Goal: Task Accomplishment & Management: Use online tool/utility

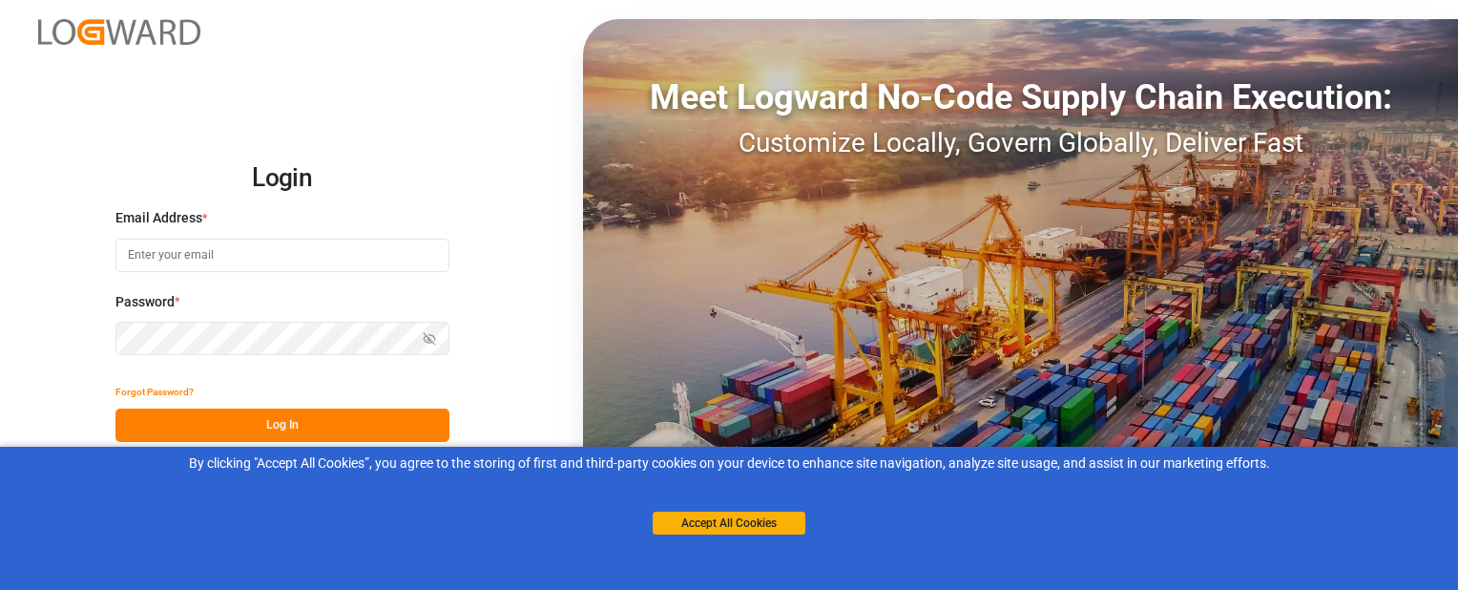
type input "[EMAIL_ADDRESS][DOMAIN_NAME]"
click at [319, 422] on button "Log In" at bounding box center [282, 424] width 334 height 33
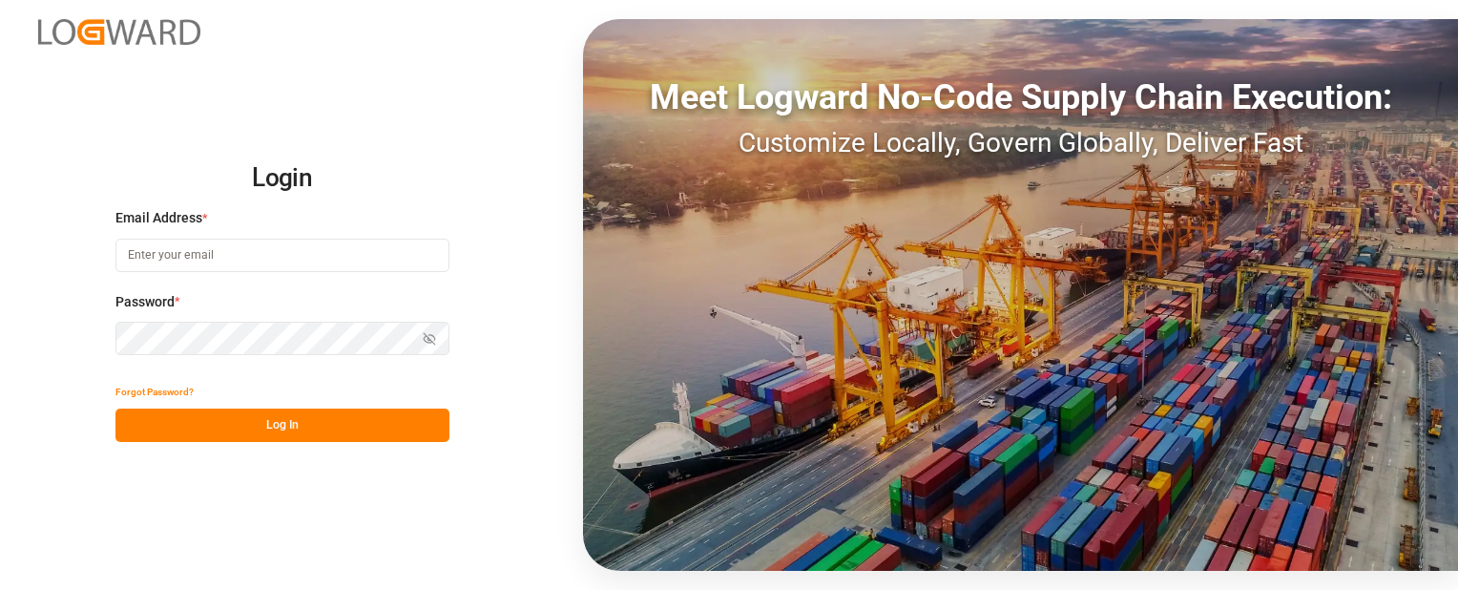
type input "sbondra@dart.net"
click at [299, 432] on button "Log In" at bounding box center [282, 424] width 334 height 33
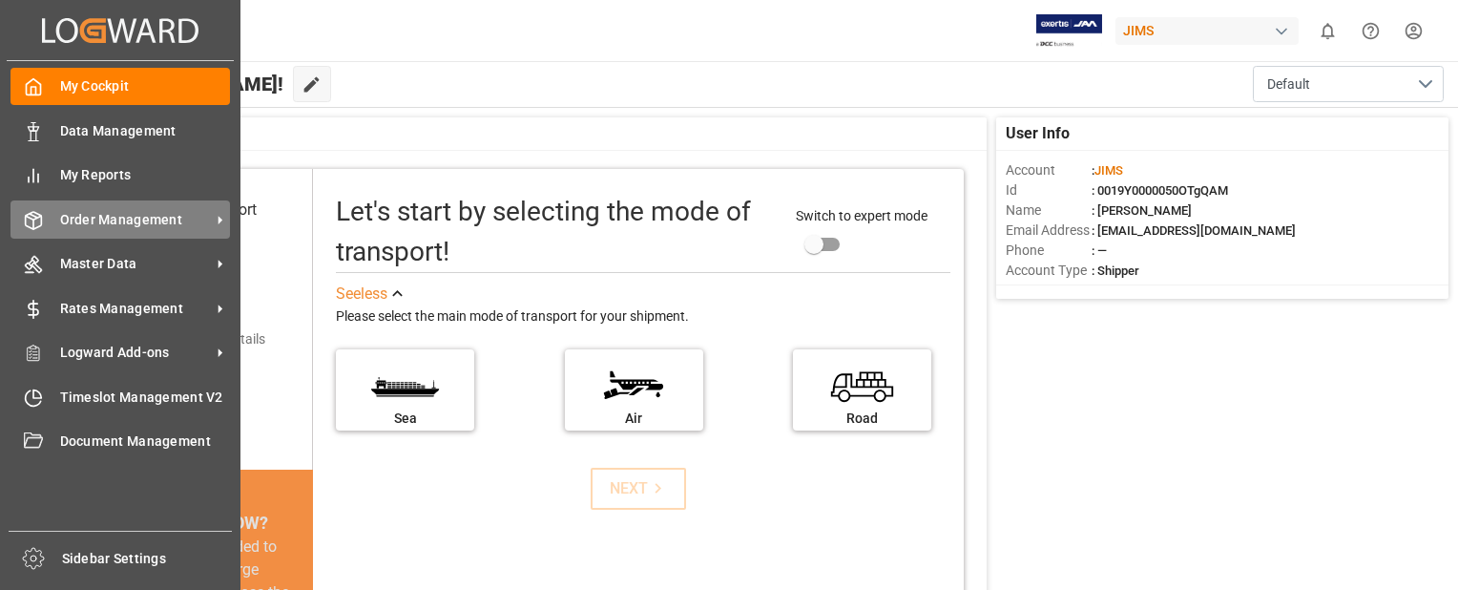
click at [103, 217] on span "Order Management" at bounding box center [135, 220] width 151 height 20
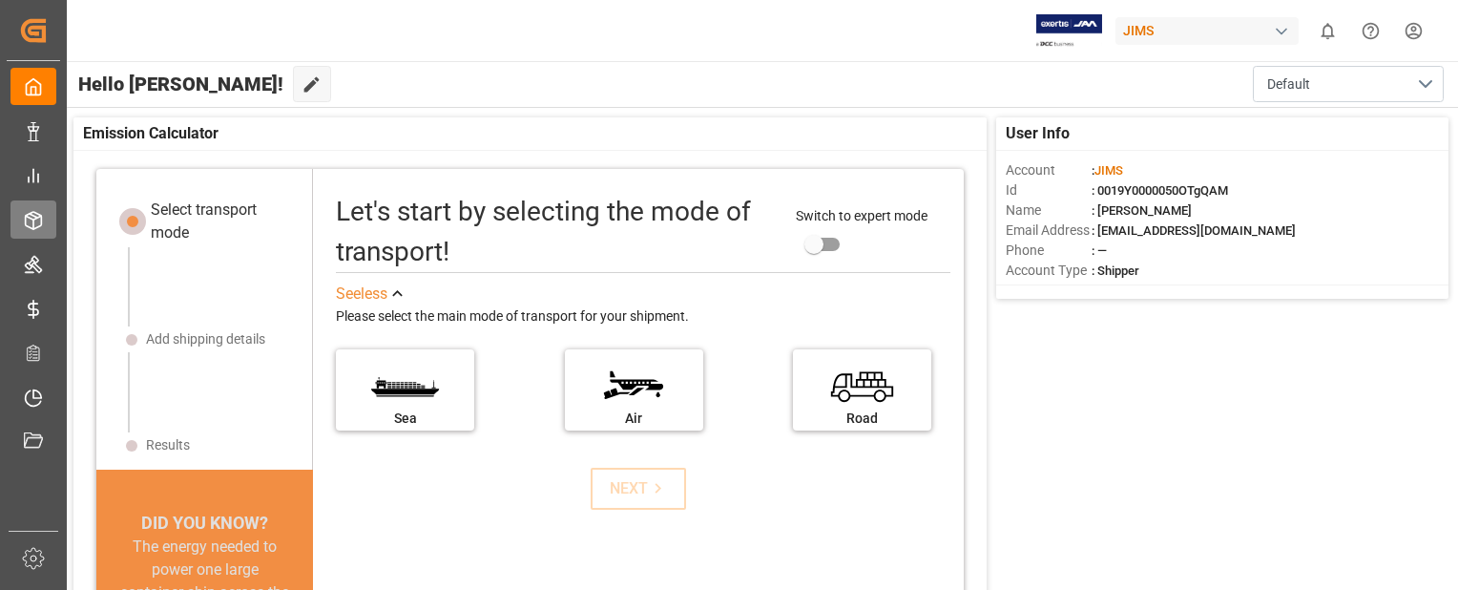
drag, startPoint x: 103, startPoint y: 217, endPoint x: 46, endPoint y: 216, distance: 57.2
click at [46, 216] on div "Order Management Order Management" at bounding box center [33, 218] width 46 height 37
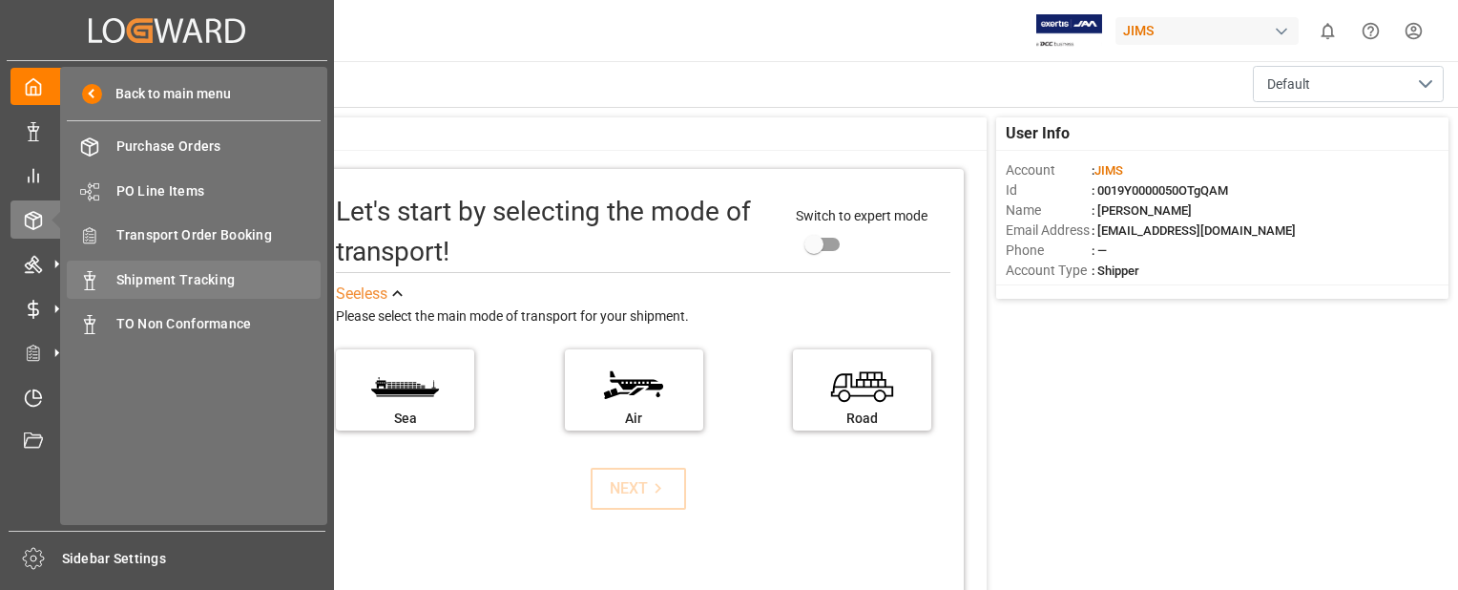
click at [169, 273] on span "Shipment Tracking" at bounding box center [218, 280] width 205 height 20
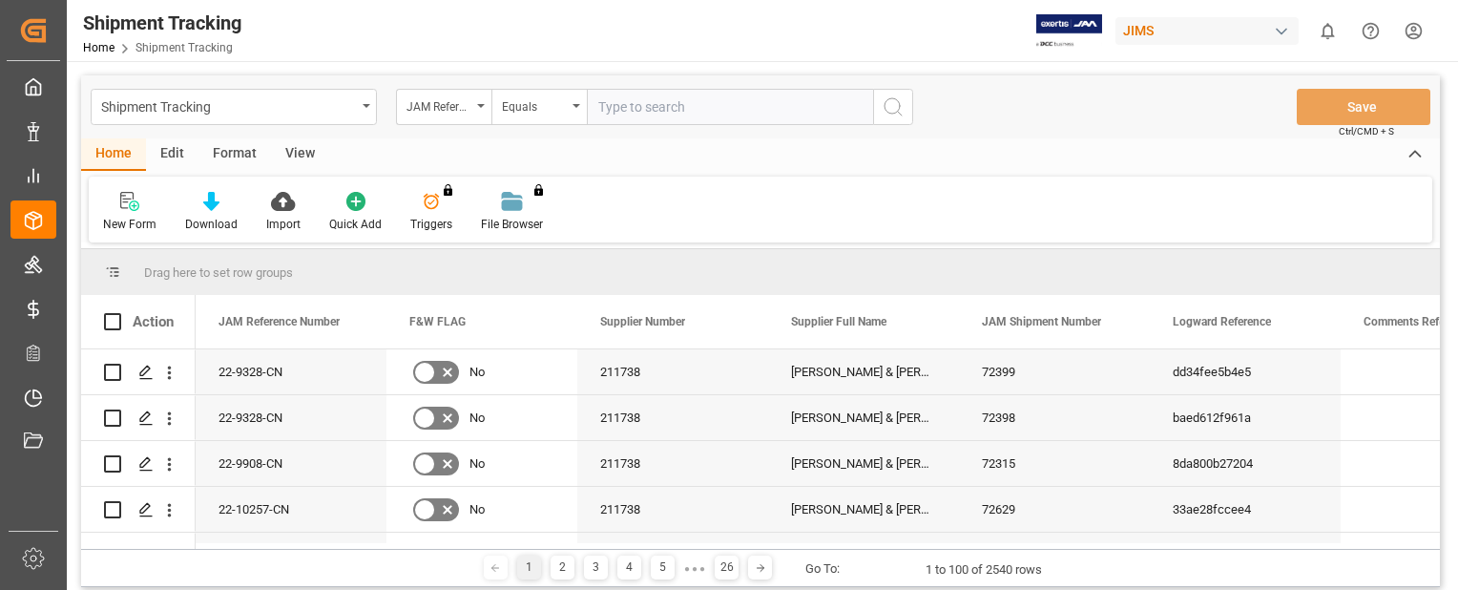
type input "22-9907-CN"
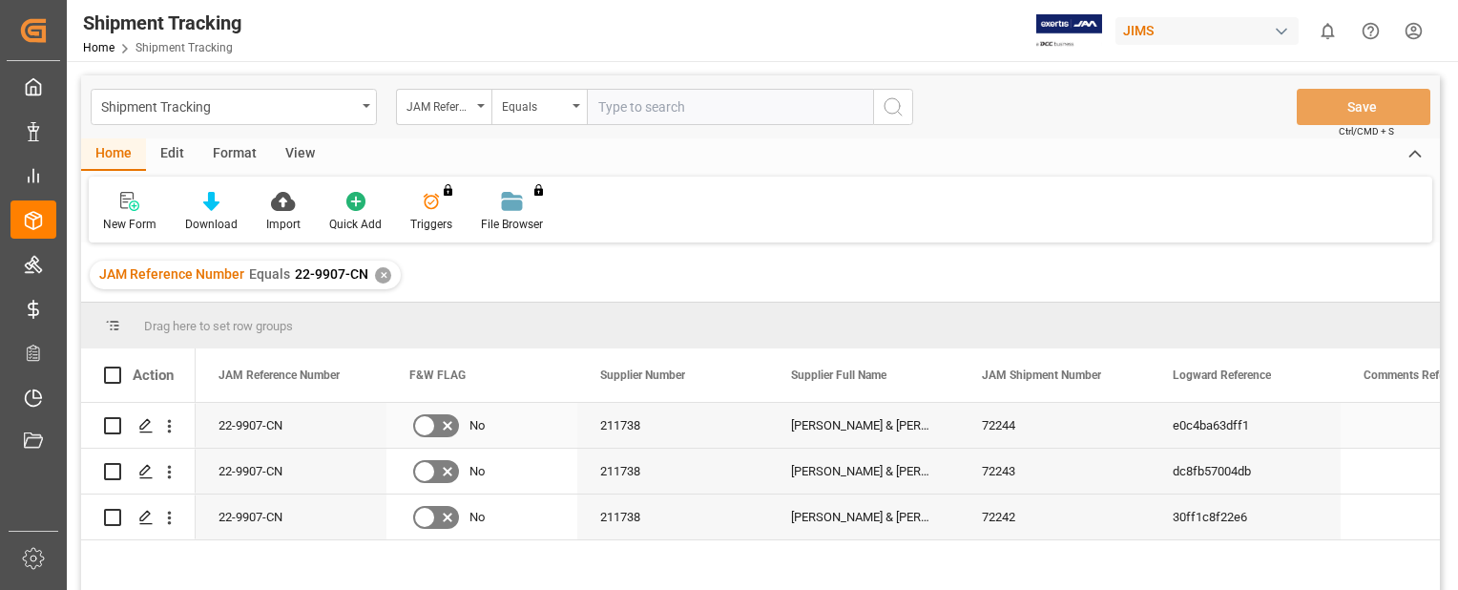
click at [317, 425] on div "22-9907-CN" at bounding box center [291, 425] width 191 height 45
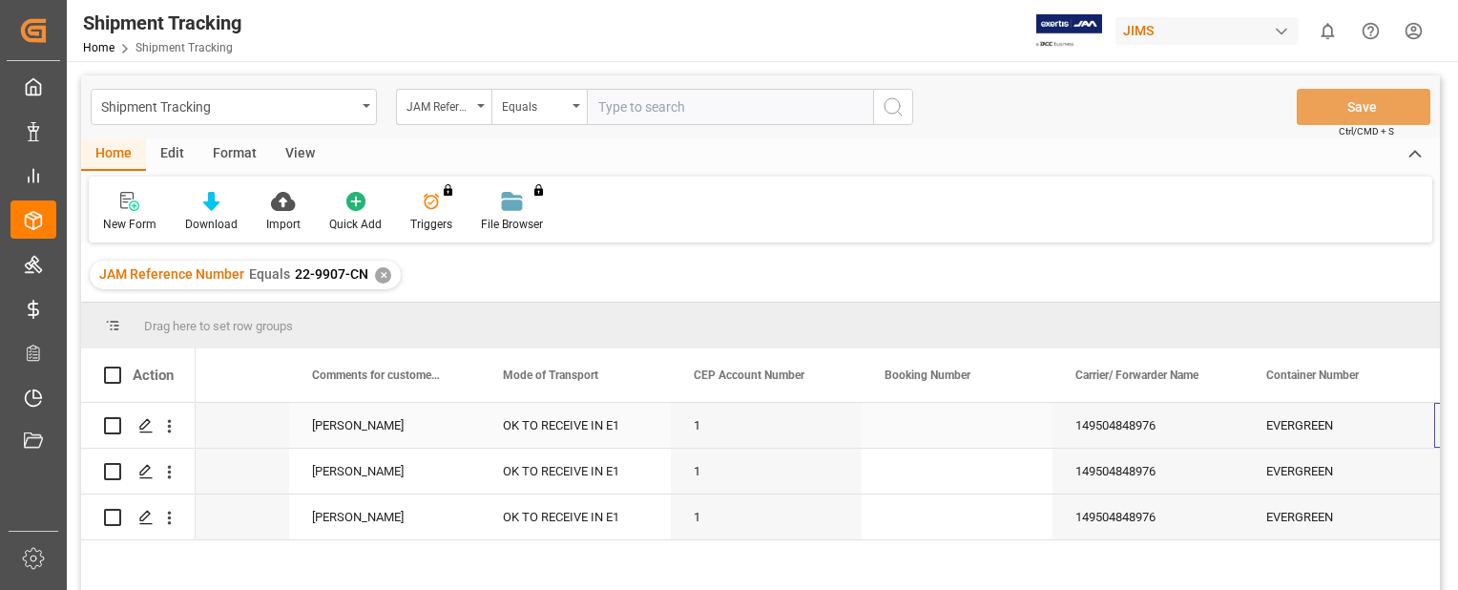
scroll to position [0, 2196]
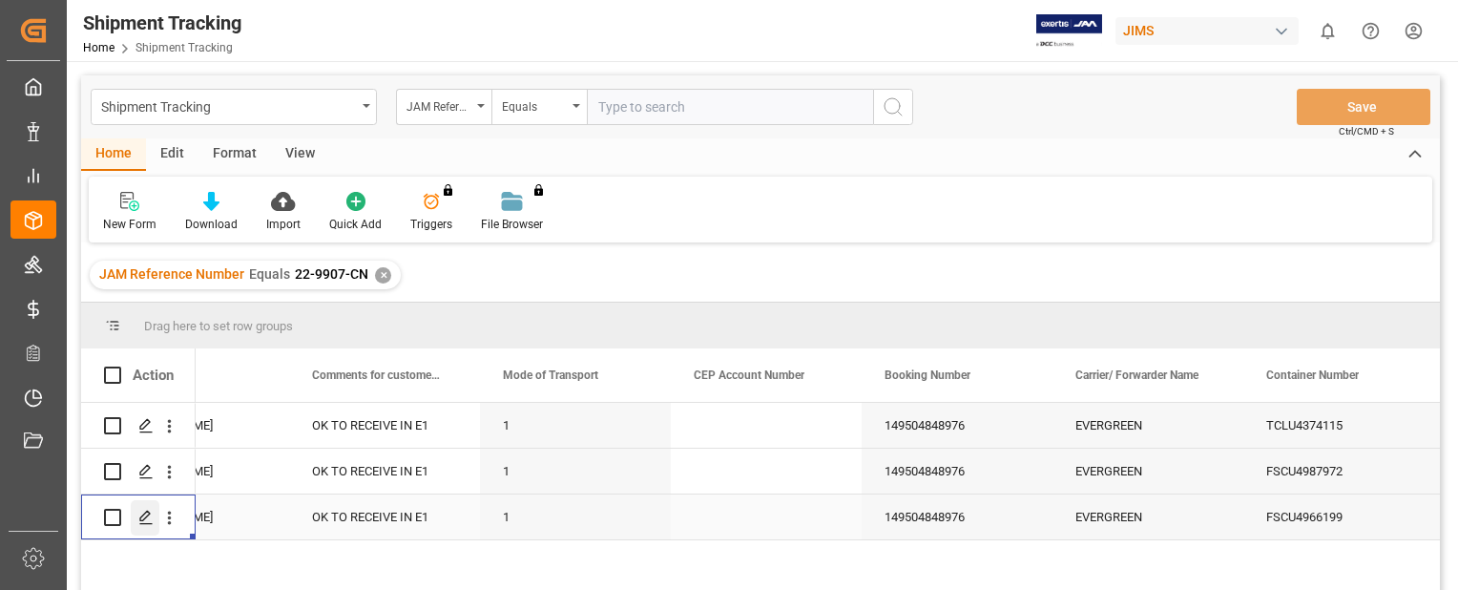
click at [139, 522] on icon "Press SPACE to select this row." at bounding box center [145, 516] width 15 height 15
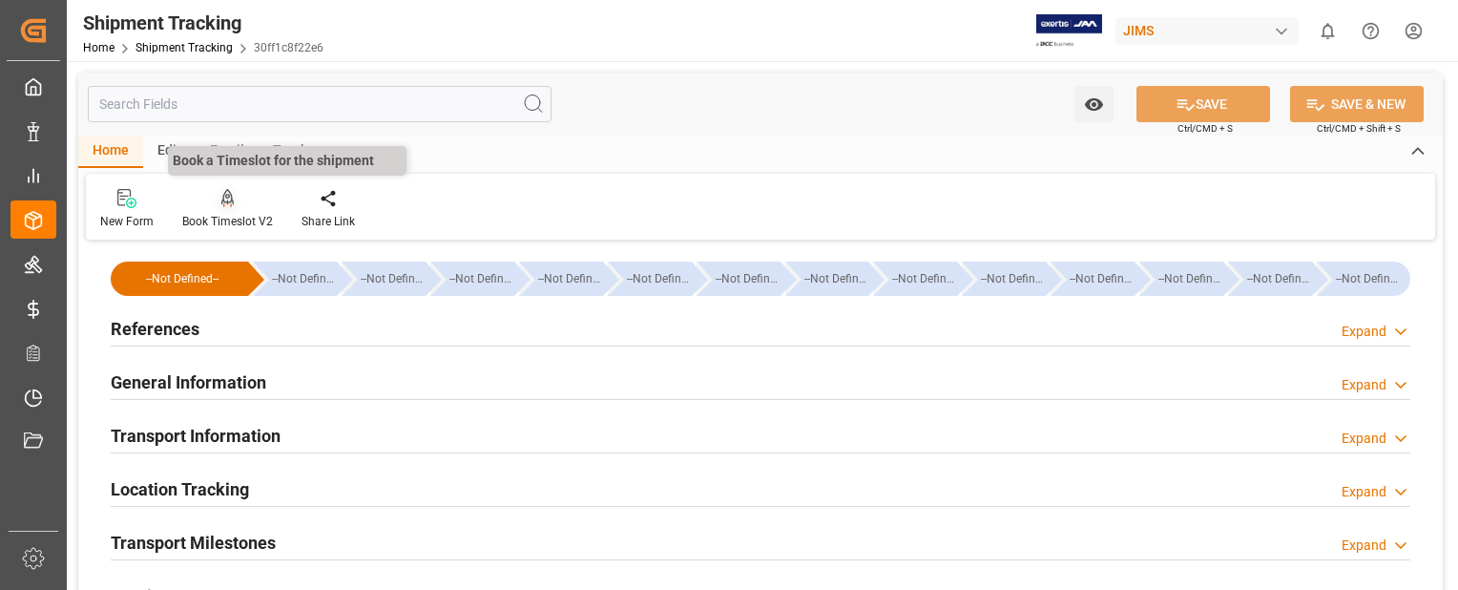
click at [224, 201] on icon at bounding box center [227, 198] width 13 height 19
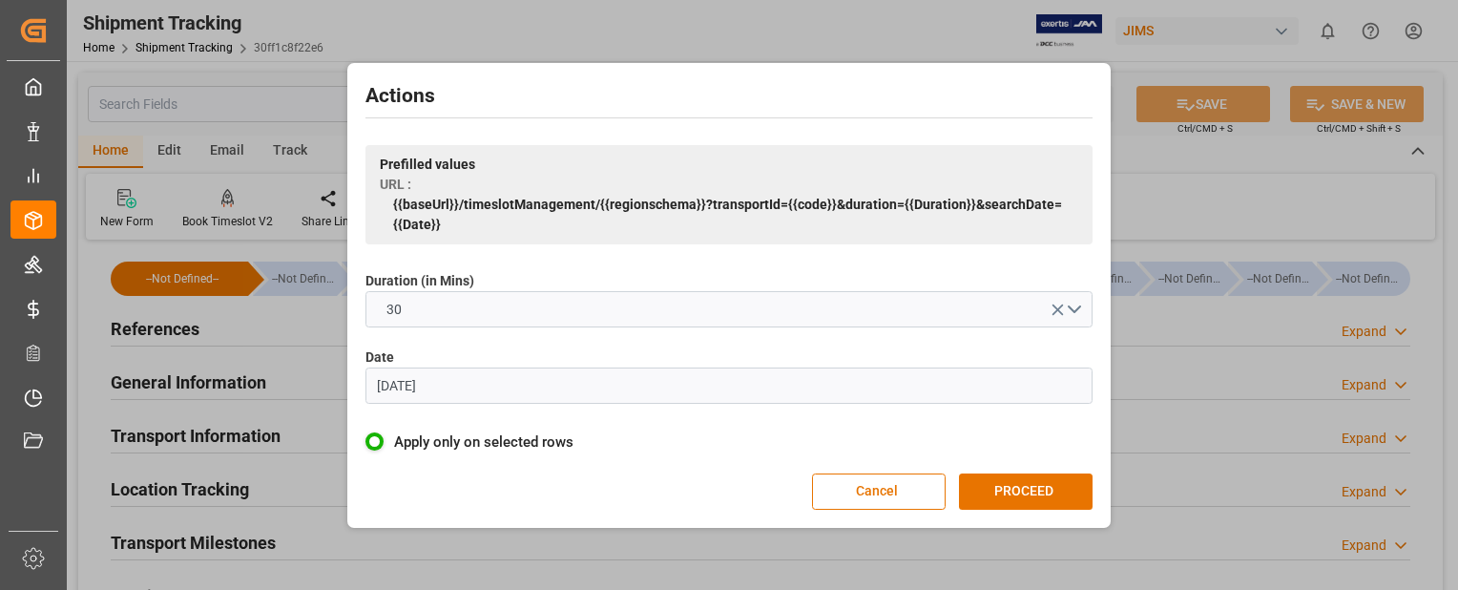
click at [485, 387] on input "[DATE]" at bounding box center [728, 385] width 727 height 36
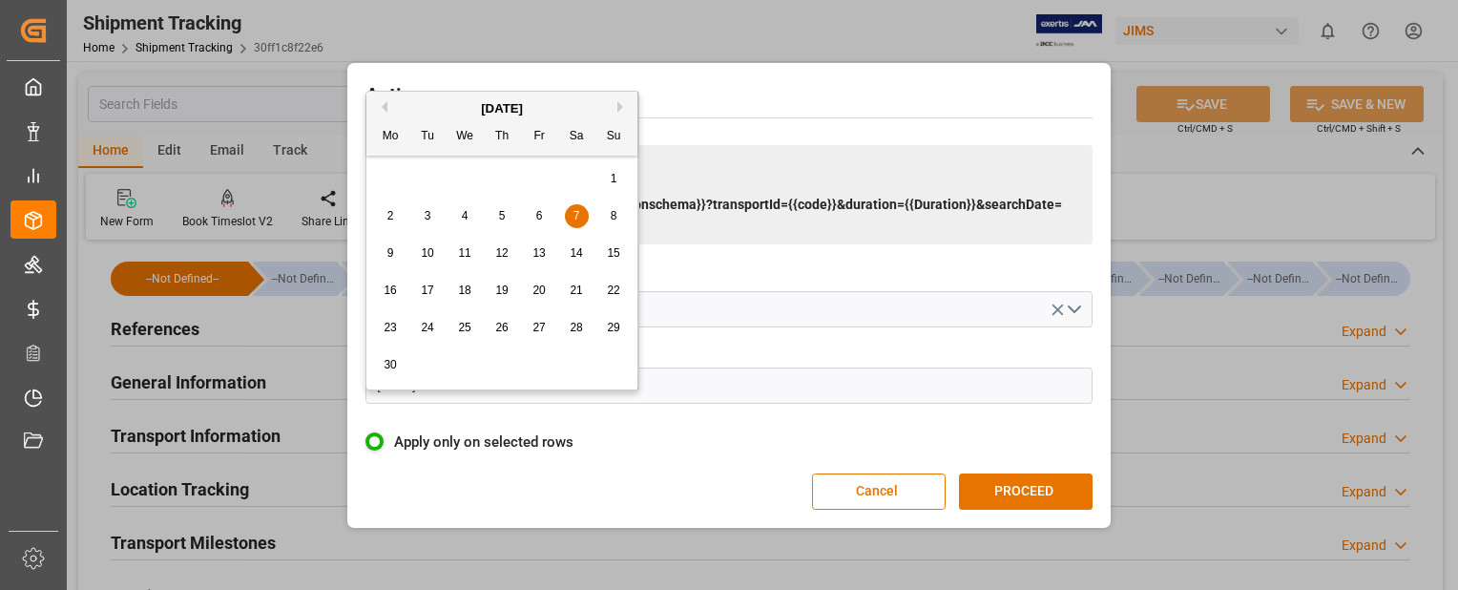
click at [616, 109] on div "[DATE]" at bounding box center [501, 108] width 271 height 19
click at [618, 108] on button "Next Month" at bounding box center [622, 106] width 11 height 11
click at [504, 333] on span "28" at bounding box center [501, 327] width 12 height 13
type input "[DATE]"
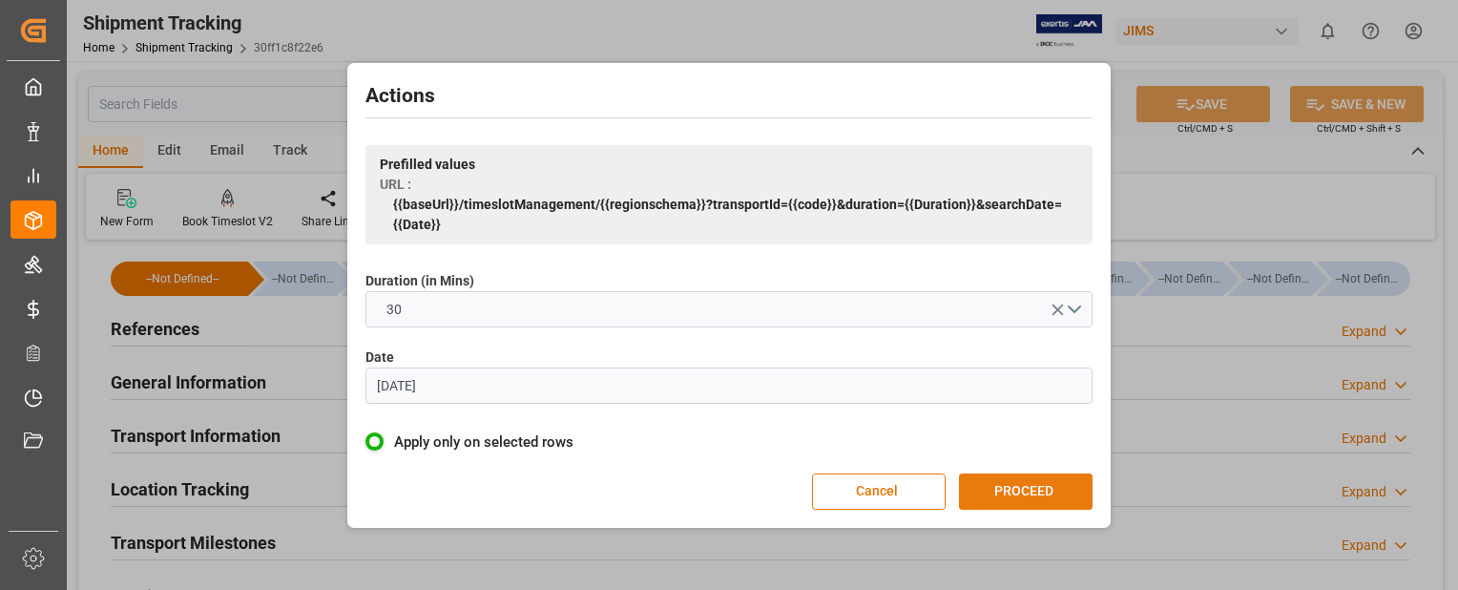
click at [1045, 497] on button "PROCEED" at bounding box center [1026, 491] width 134 height 36
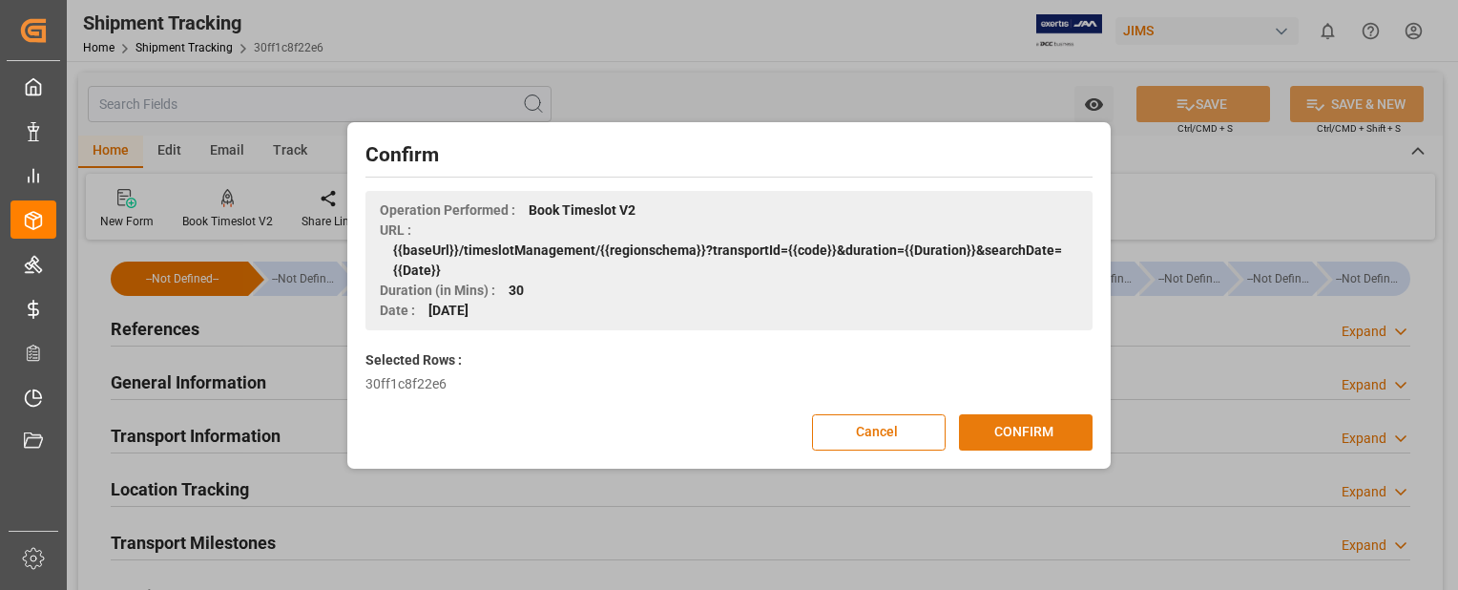
click at [1035, 437] on button "CONFIRM" at bounding box center [1026, 432] width 134 height 36
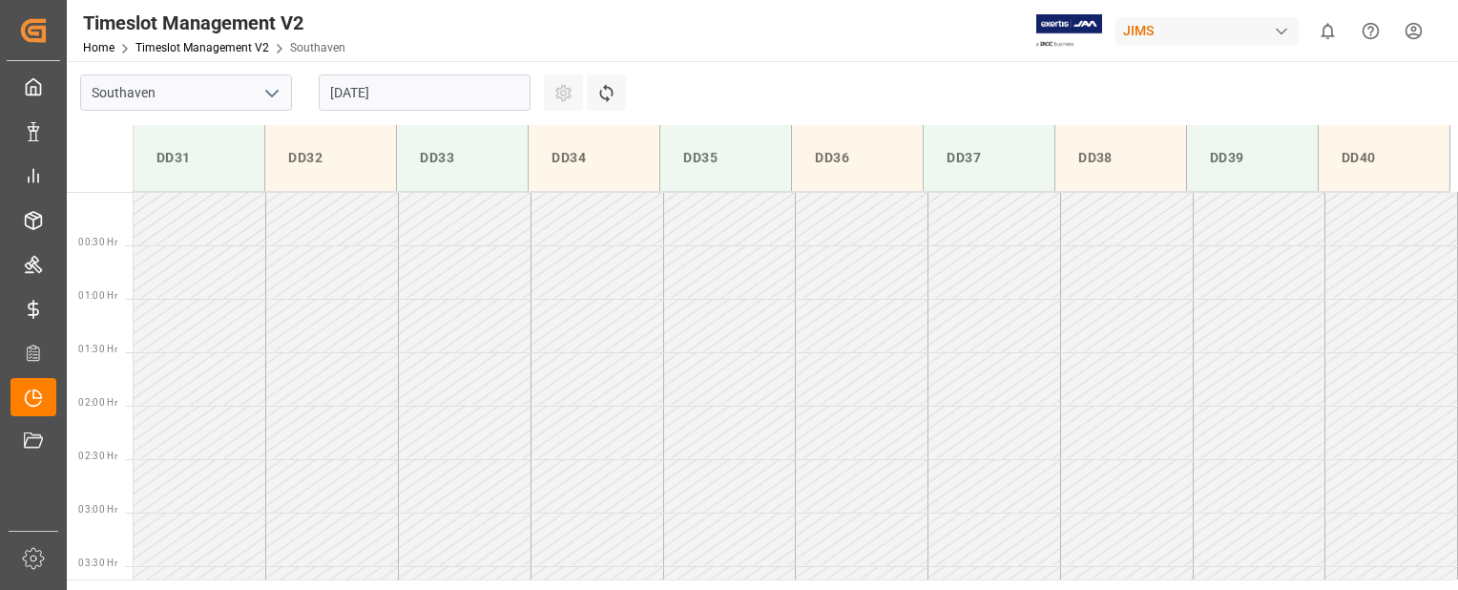
scroll to position [735, 0]
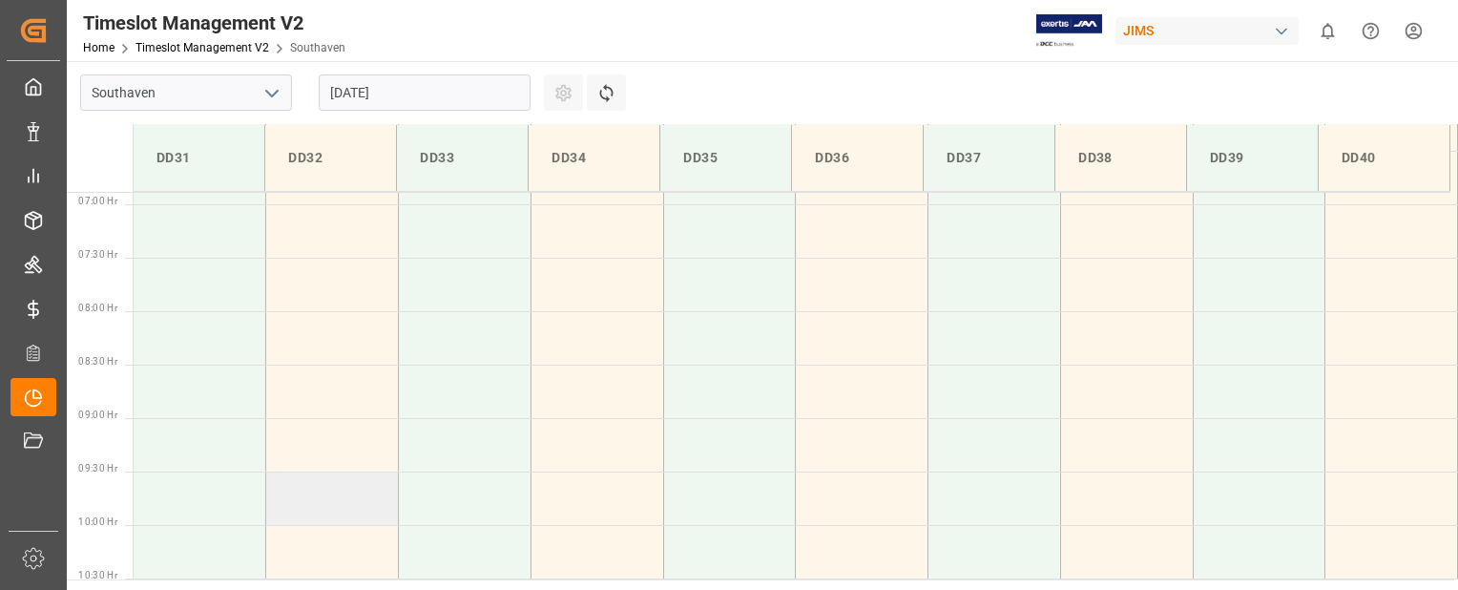
click at [351, 506] on td at bounding box center [332, 497] width 133 height 53
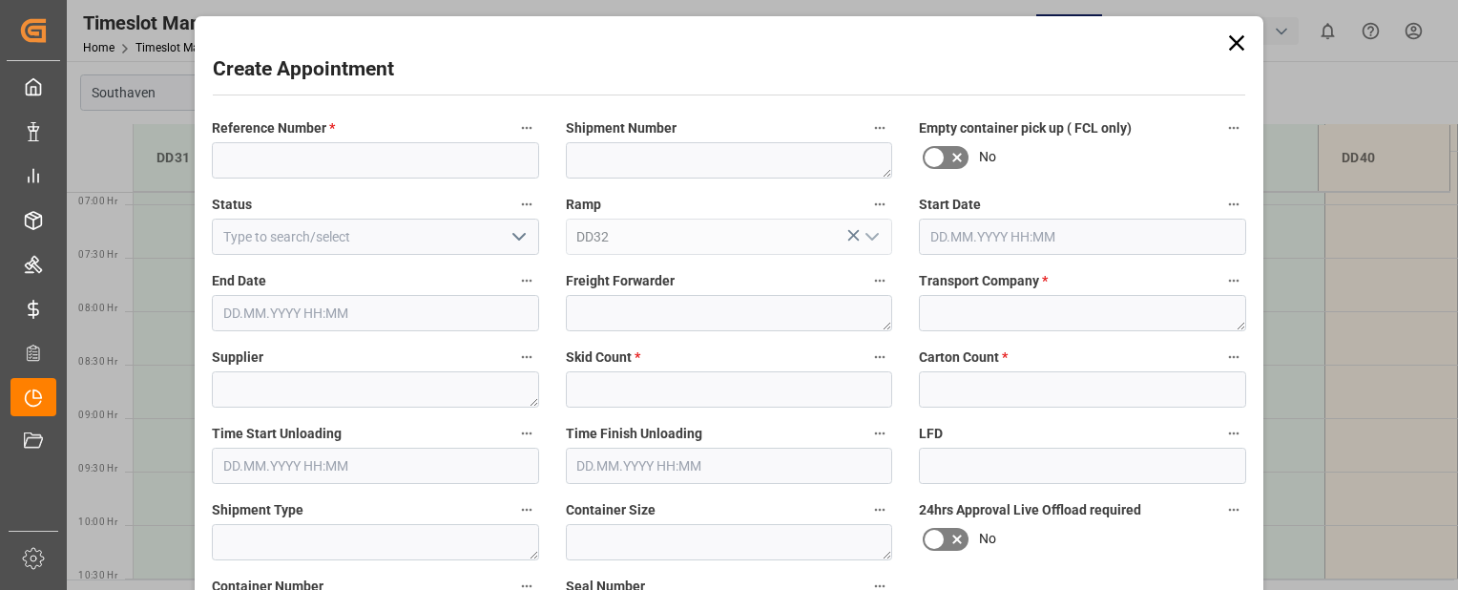
type input "[DATE] 09:30"
type input "[DATE] 10:00"
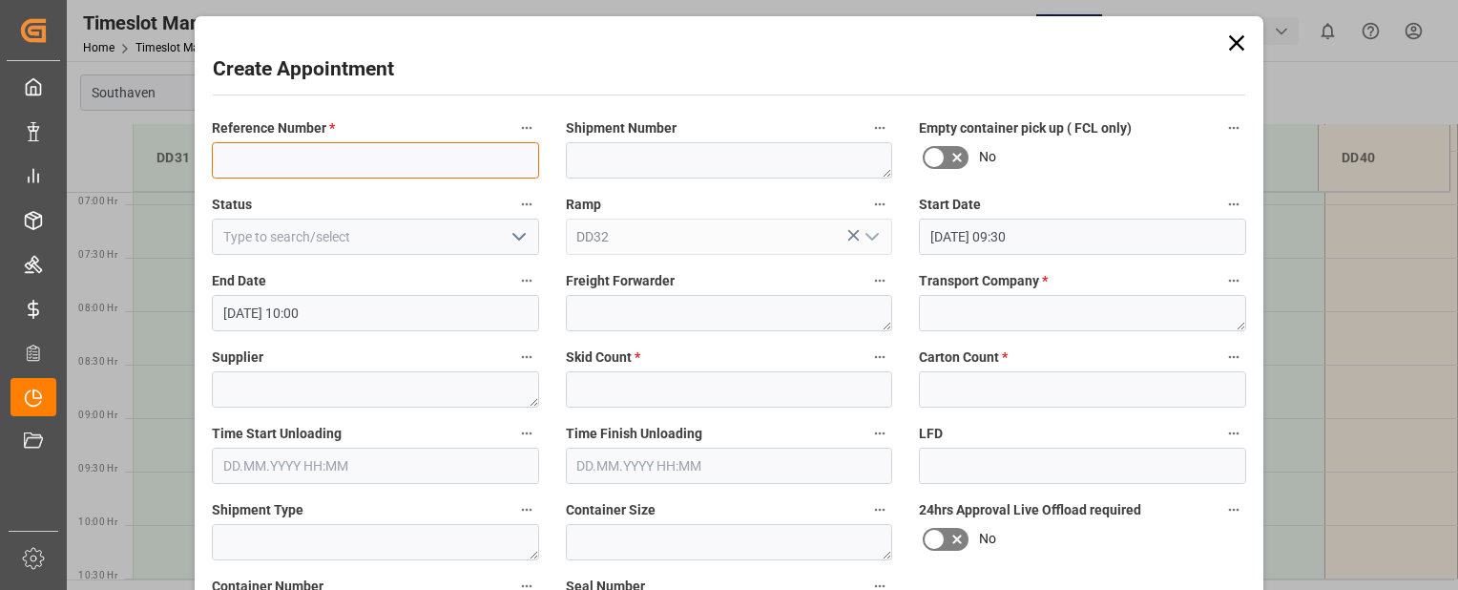
click at [313, 157] on input at bounding box center [375, 160] width 327 height 36
paste input "22-9907-CN"
type input "22-9907-CN"
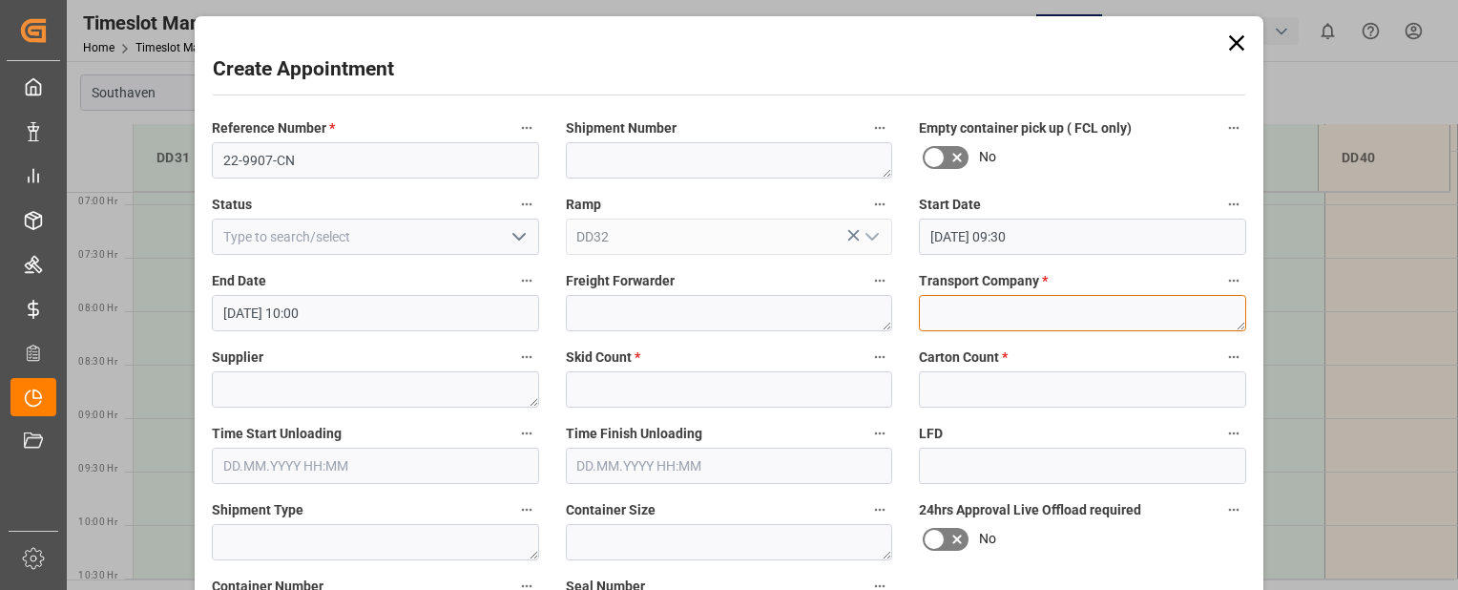
click at [982, 321] on textarea at bounding box center [1082, 313] width 327 height 36
type textarea "Mainstream"
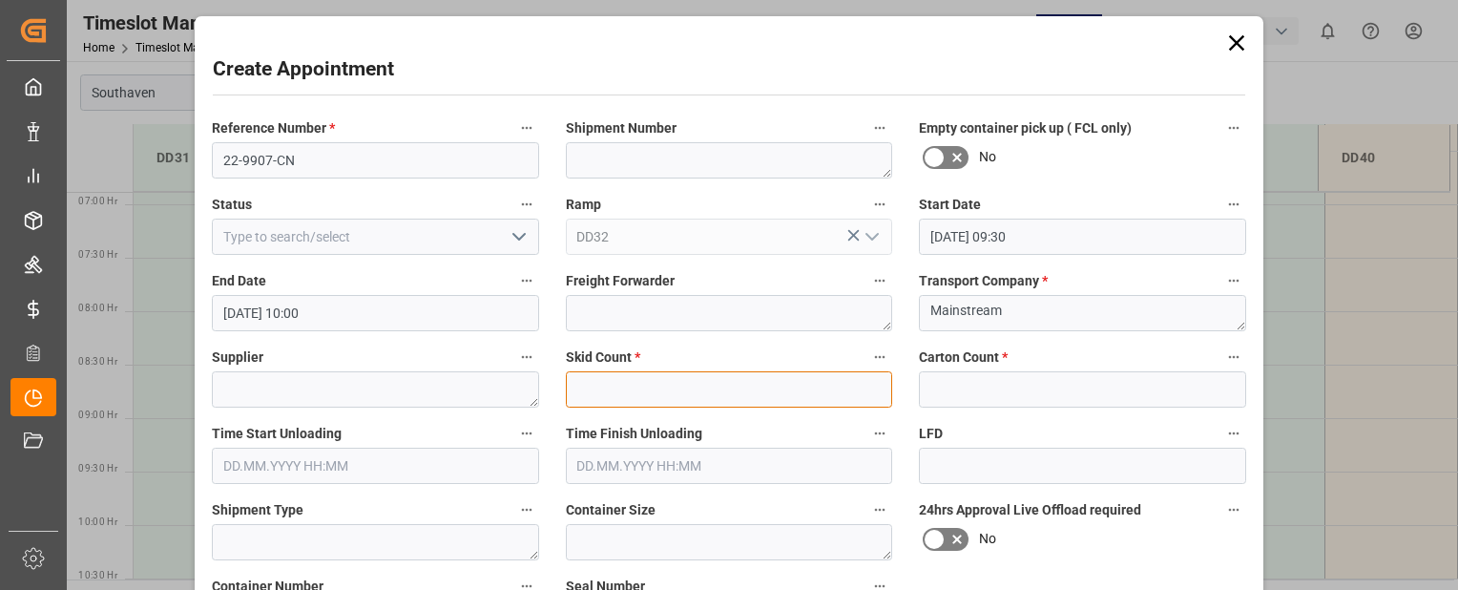
click at [625, 390] on input "text" at bounding box center [729, 389] width 327 height 36
type input "0"
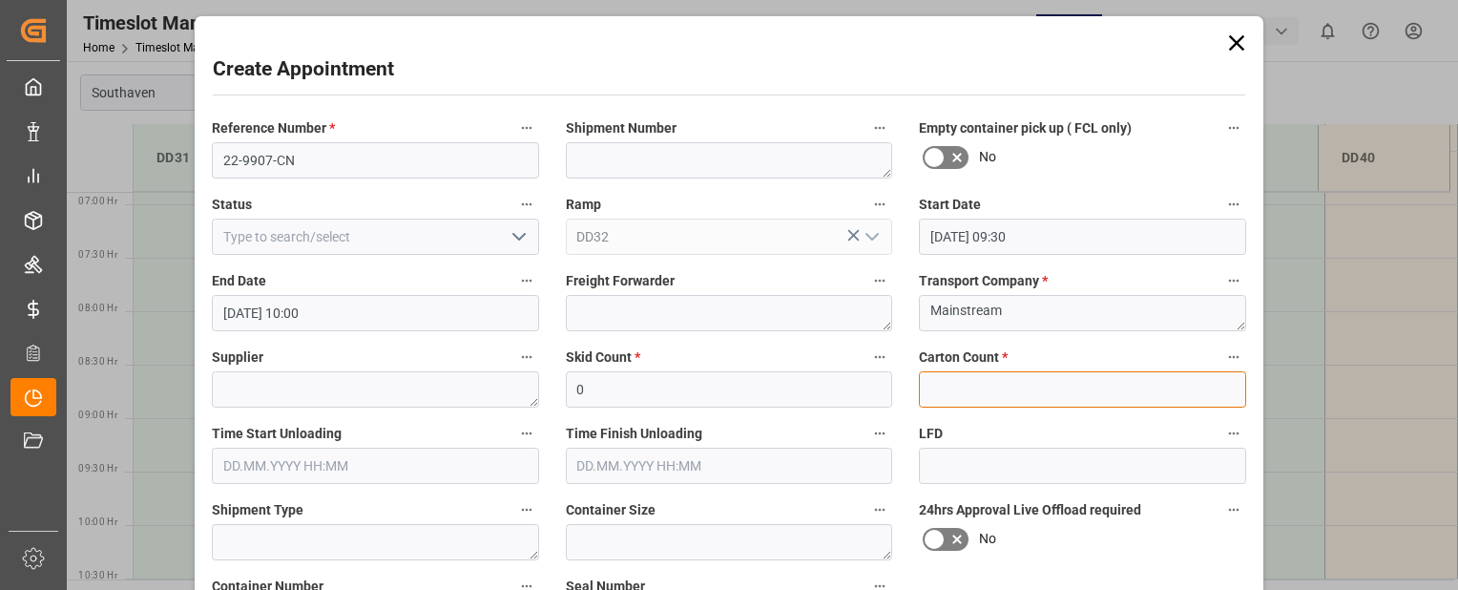
click at [1026, 382] on input "text" at bounding box center [1082, 389] width 327 height 36
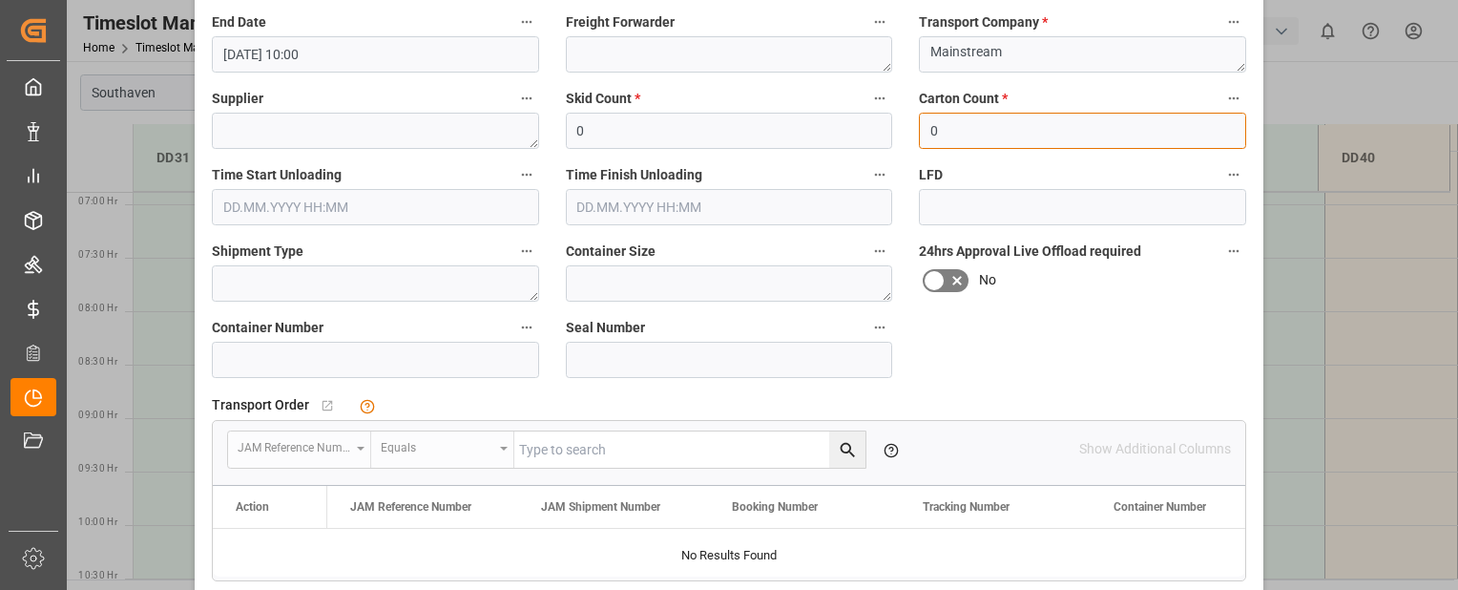
scroll to position [268, 0]
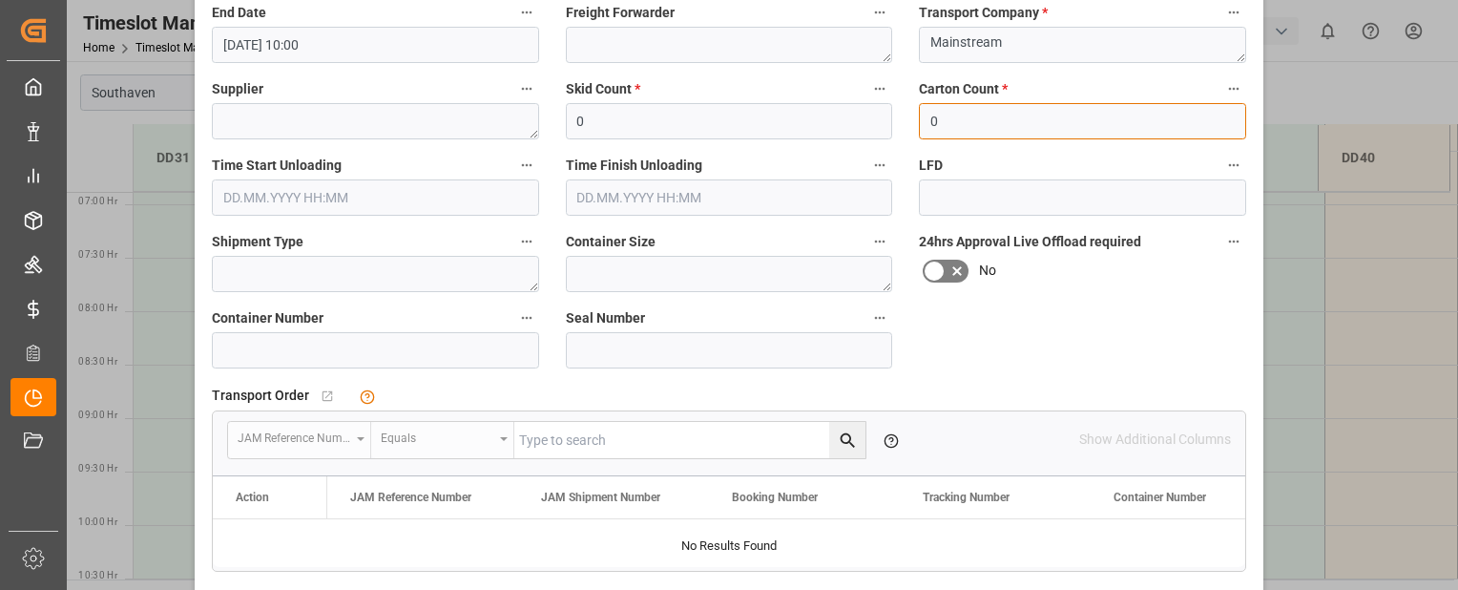
type input "0"
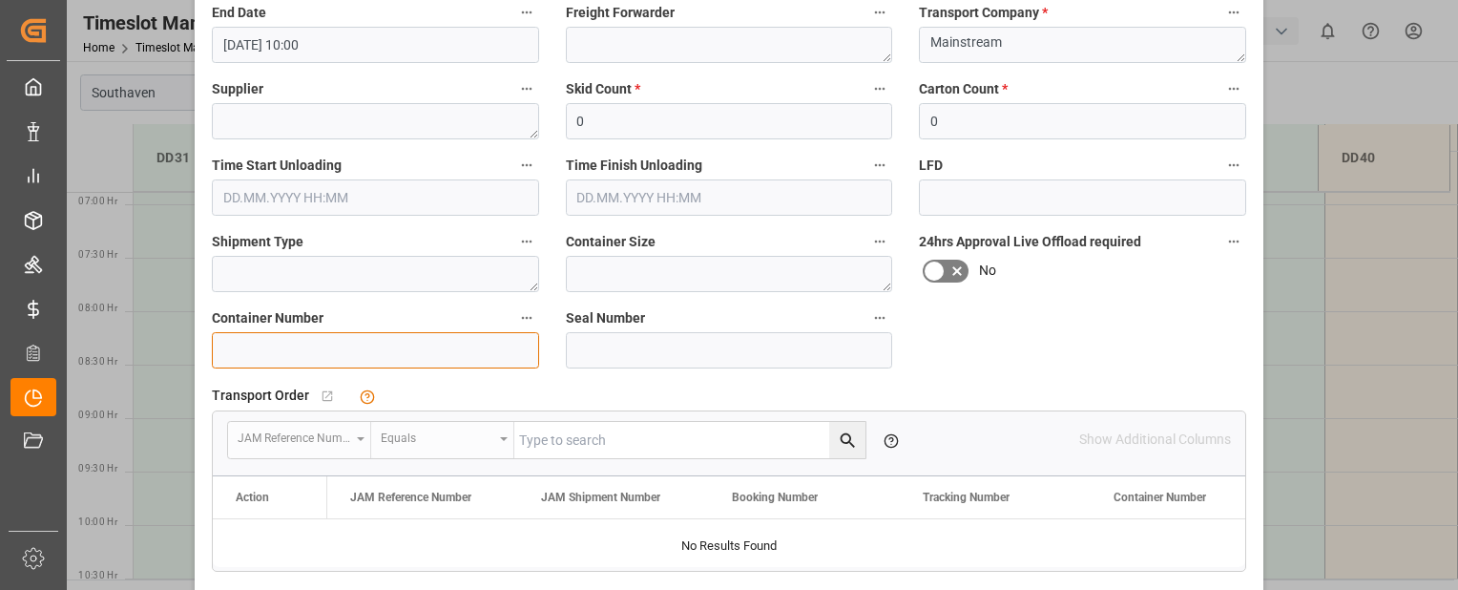
click at [415, 352] on input at bounding box center [375, 350] width 327 height 36
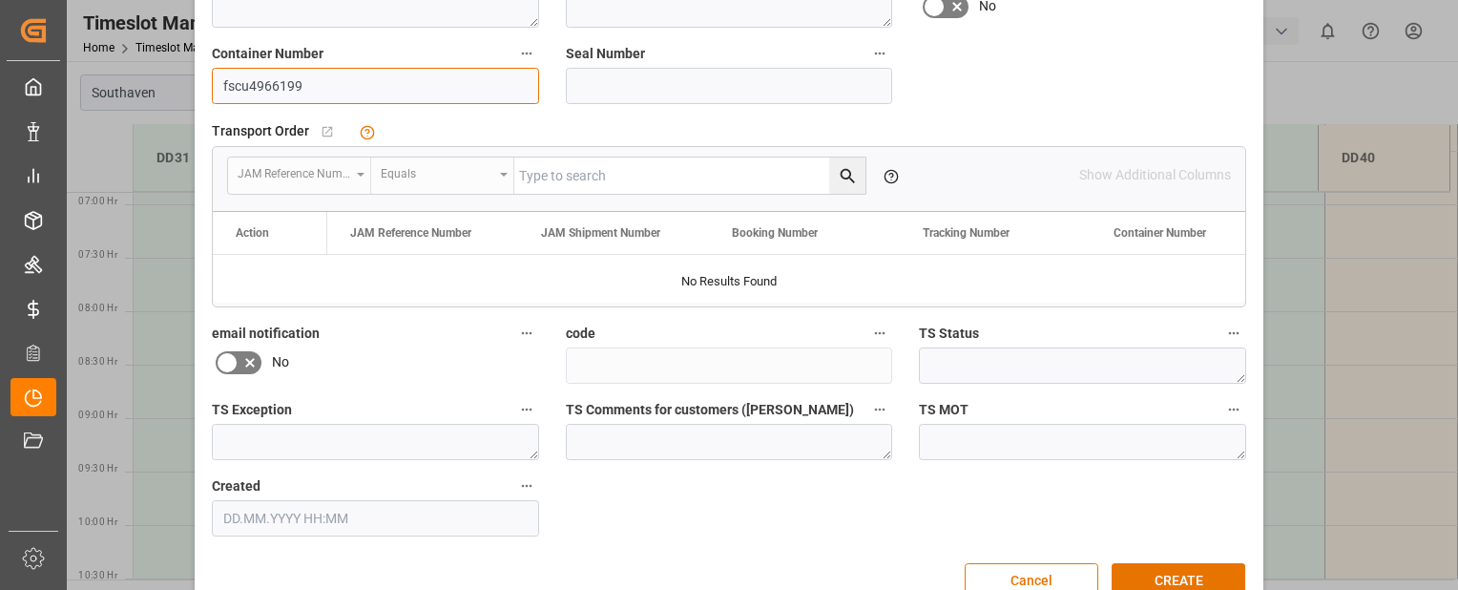
scroll to position [575, 0]
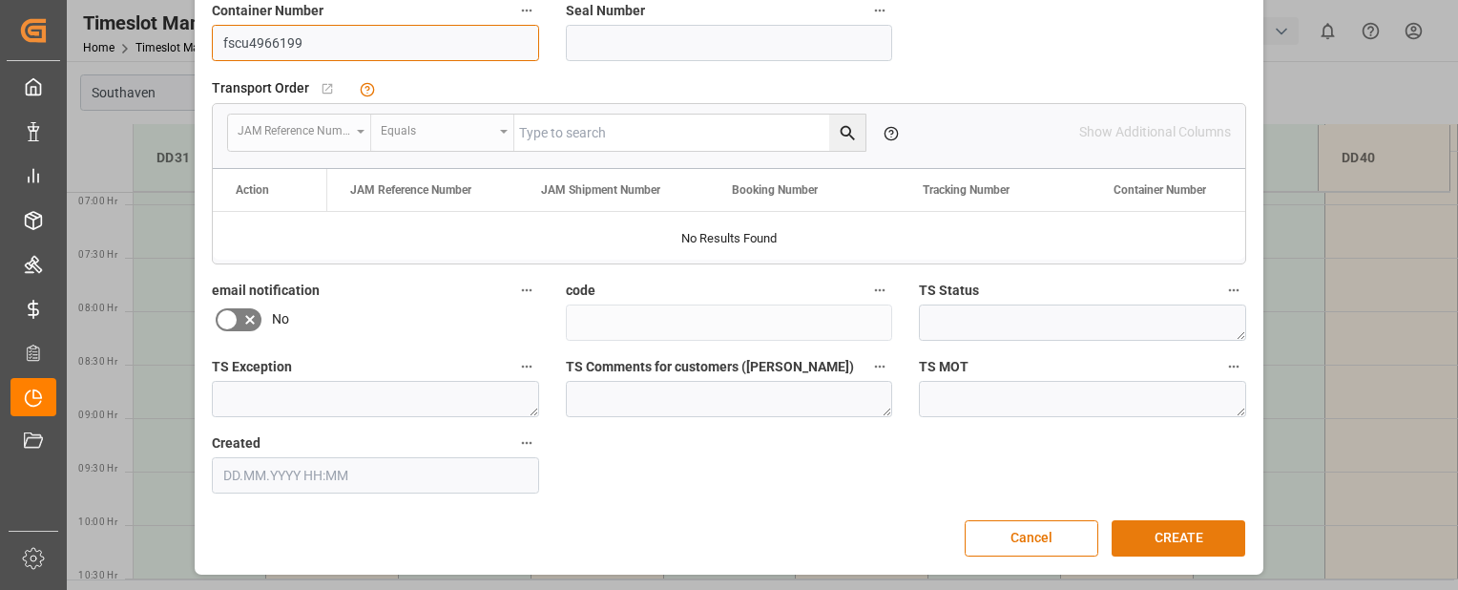
type input "fscu4966199"
click at [1175, 534] on button "CREATE" at bounding box center [1178, 538] width 134 height 36
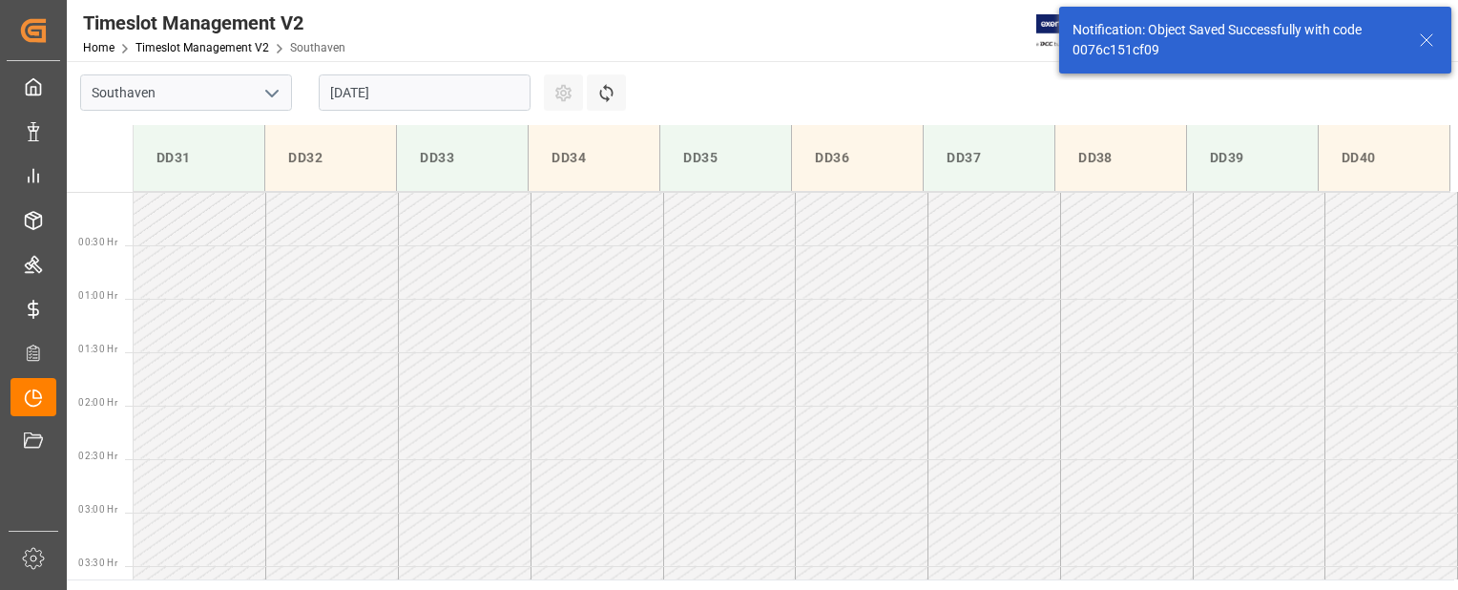
scroll to position [842, 0]
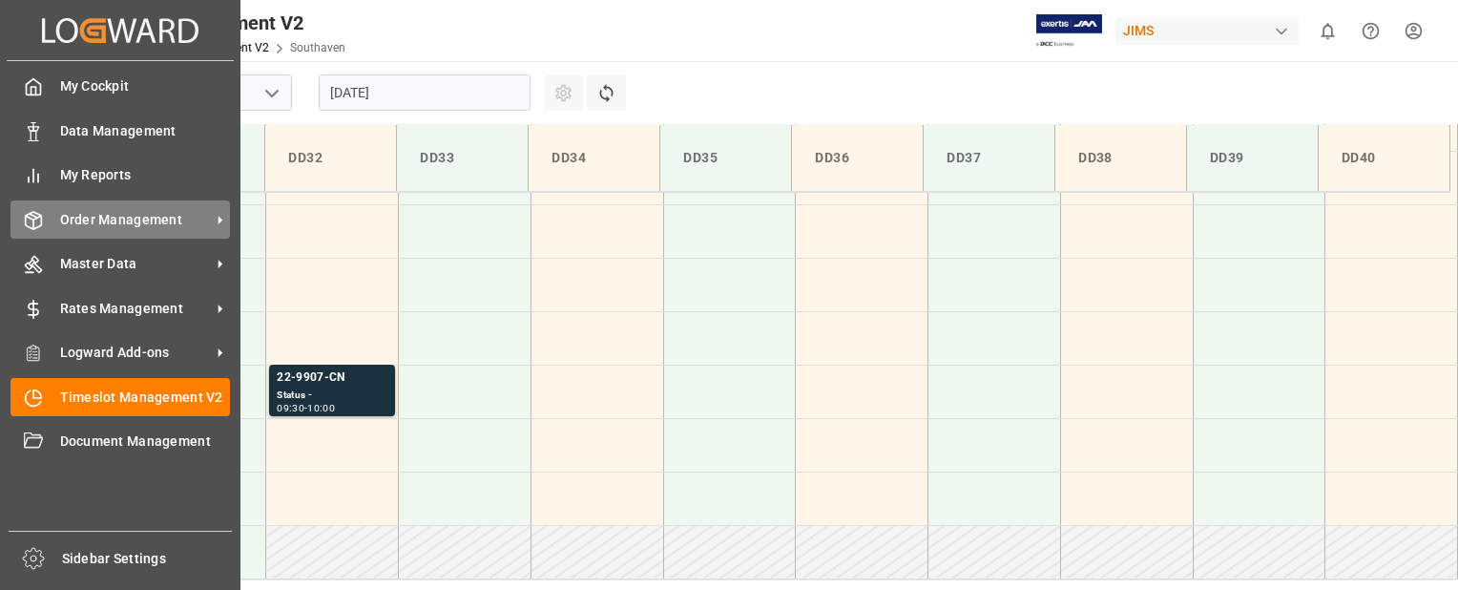
click at [36, 216] on icon at bounding box center [33, 220] width 19 height 19
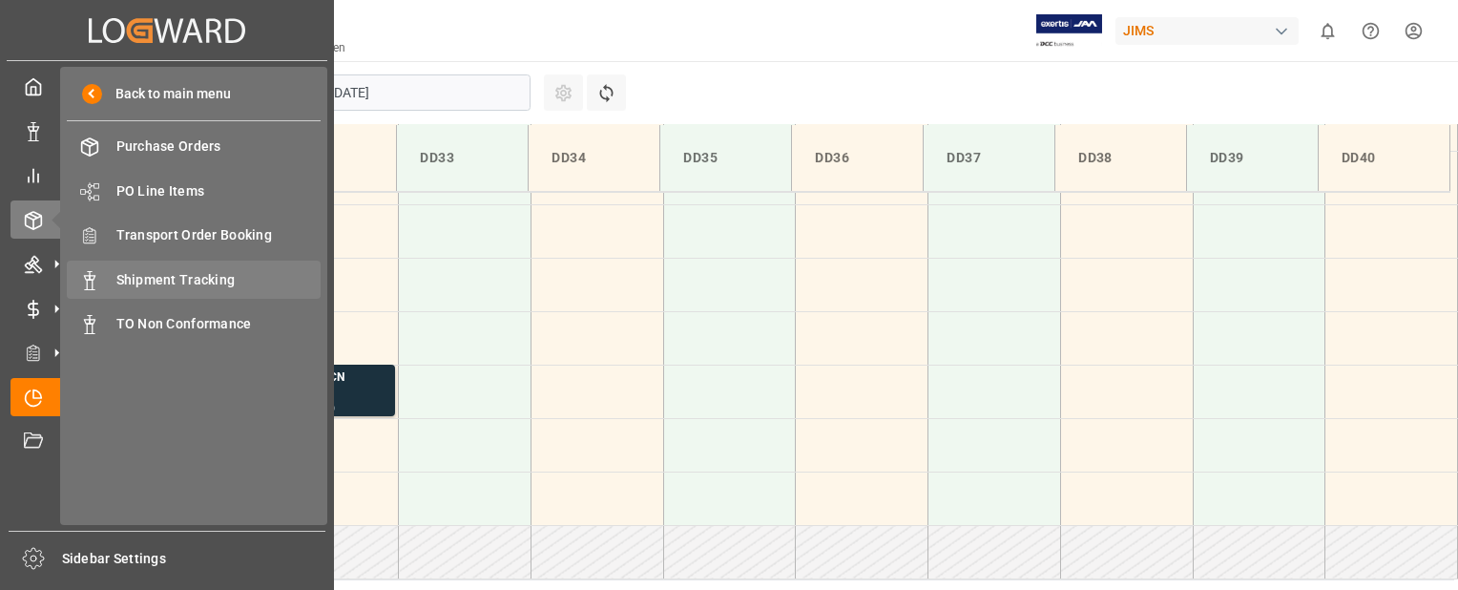
click at [187, 273] on span "Shipment Tracking" at bounding box center [218, 280] width 205 height 20
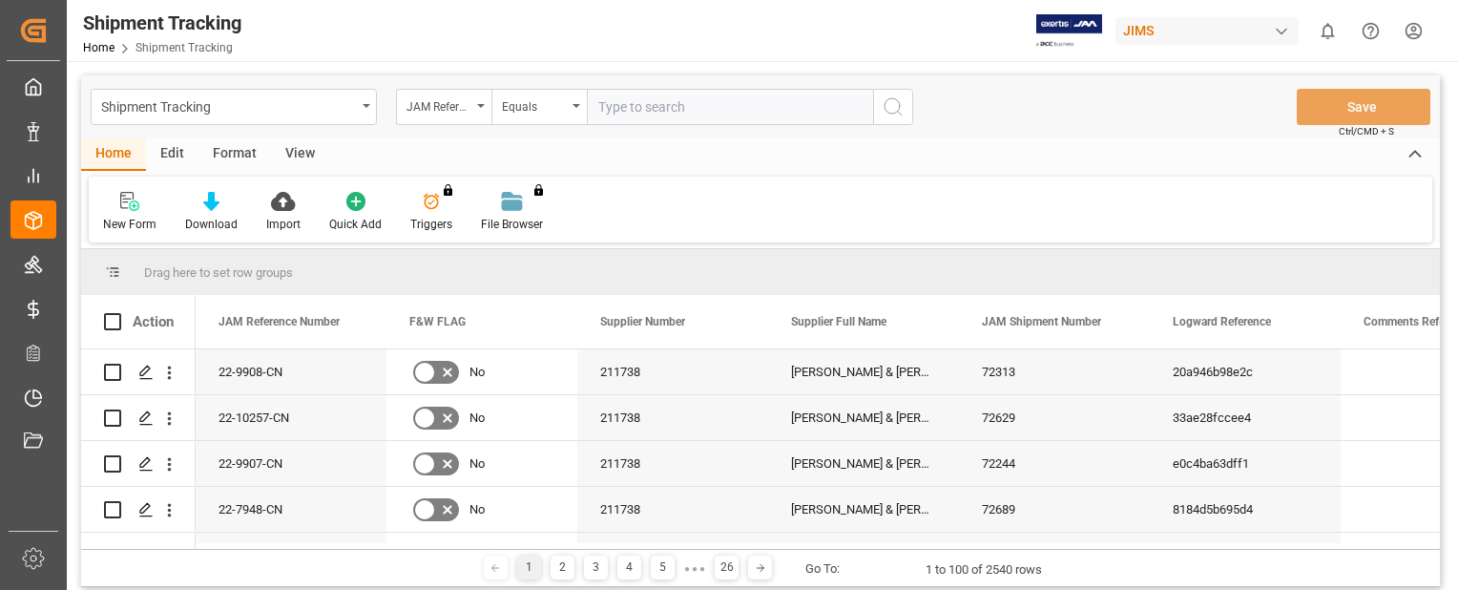
paste input "22-9907-CN"
type input "22-9907-CN"
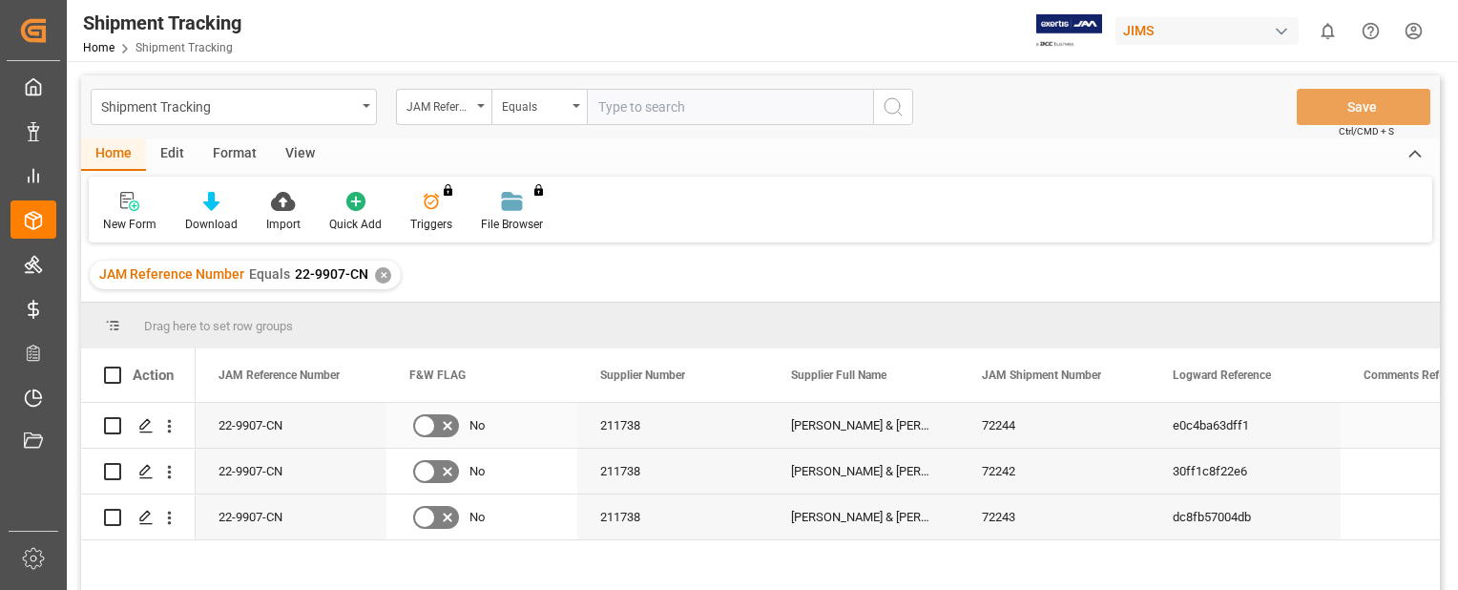
click at [243, 434] on div "22-9907-CN" at bounding box center [291, 425] width 191 height 45
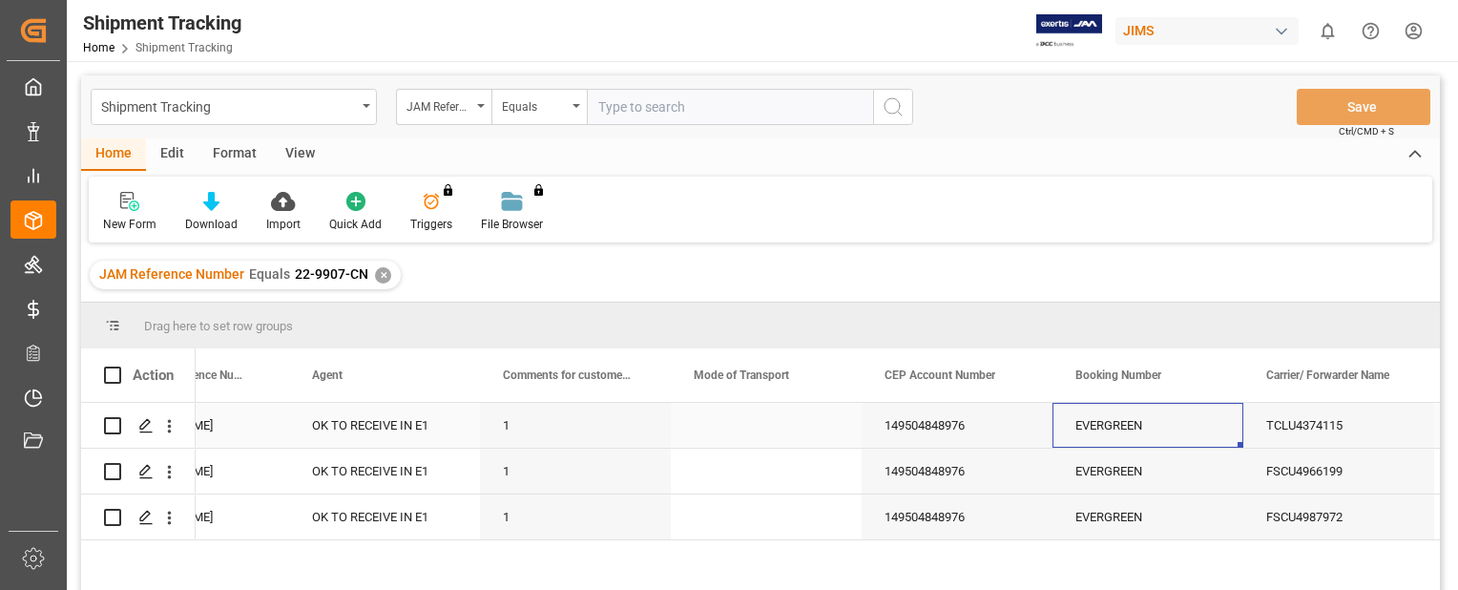
scroll to position [0, 2196]
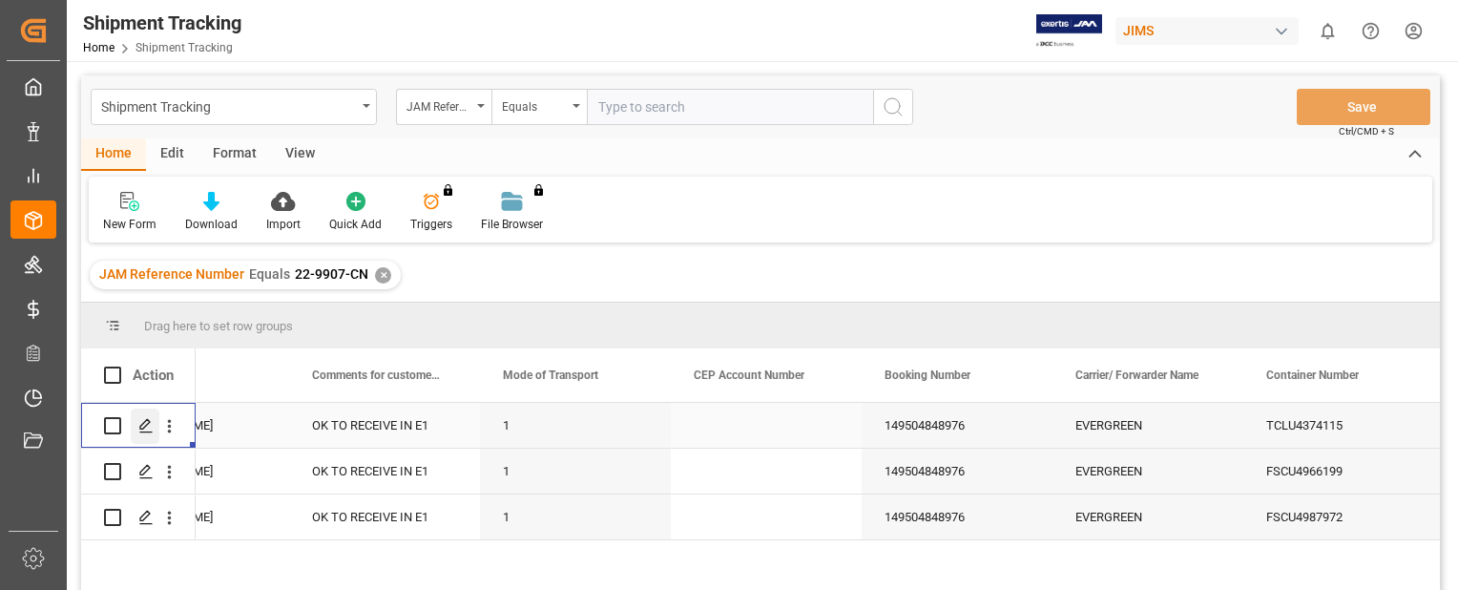
click at [145, 423] on icon "Press SPACE to select this row." at bounding box center [145, 425] width 15 height 15
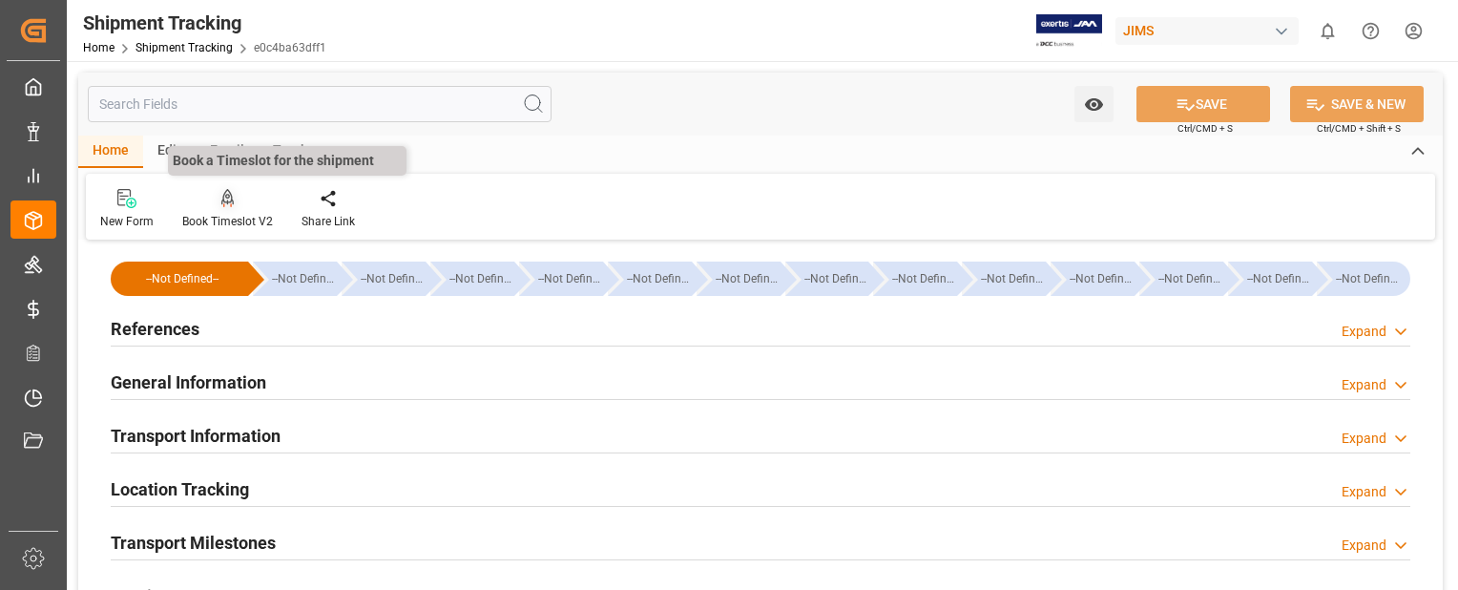
click at [231, 200] on icon at bounding box center [227, 198] width 13 height 19
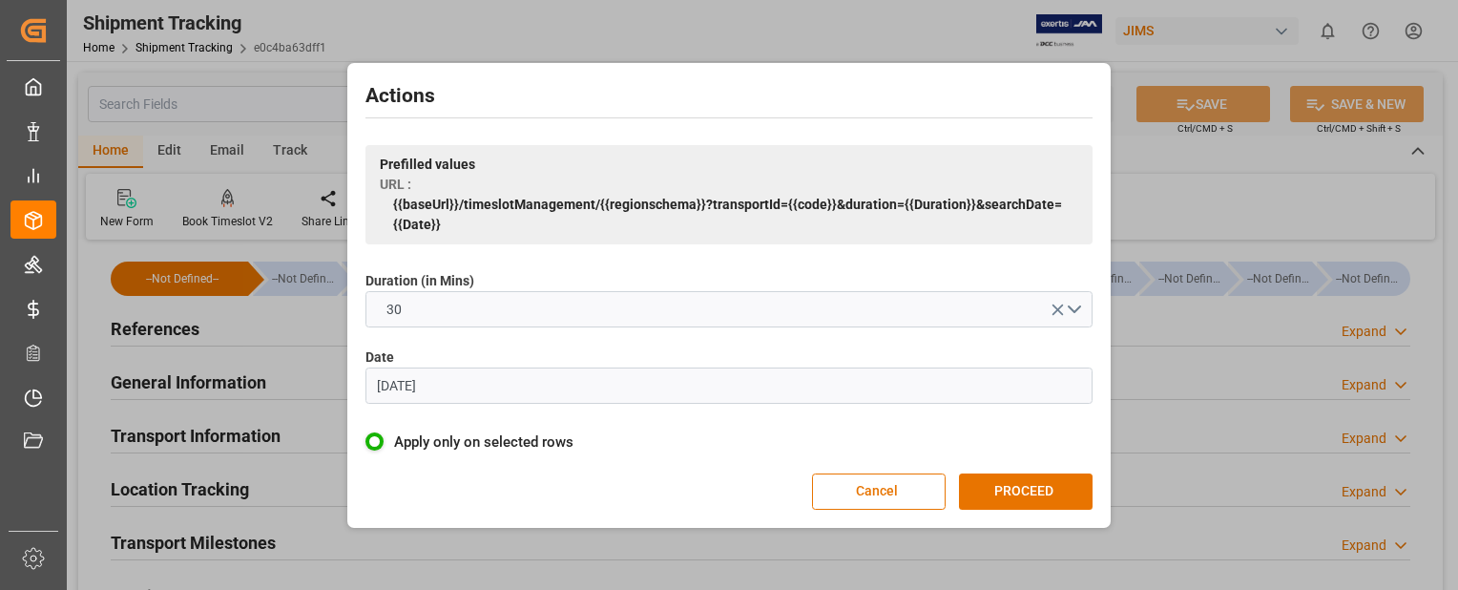
click at [487, 390] on input "[DATE]" at bounding box center [728, 385] width 727 height 36
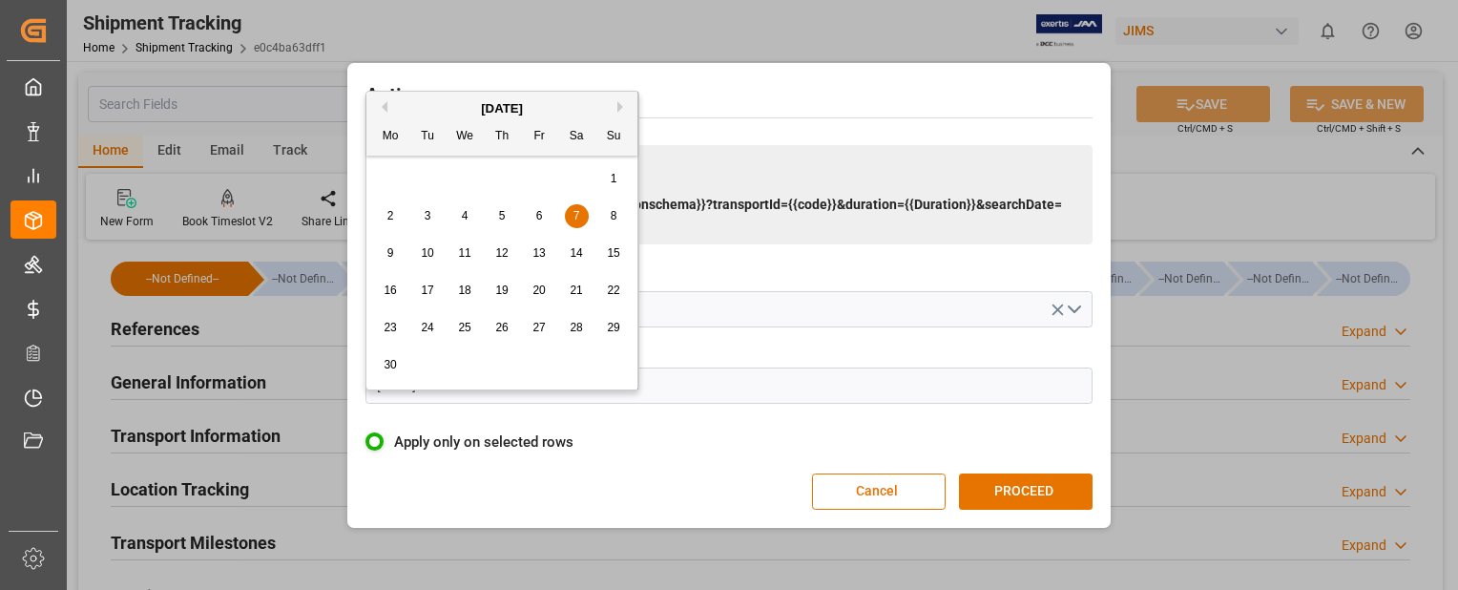
click at [619, 105] on button "Next Month" at bounding box center [622, 106] width 11 height 11
click at [621, 109] on button "Next Month" at bounding box center [622, 106] width 11 height 11
click at [501, 334] on span "28" at bounding box center [501, 327] width 12 height 13
type input "[DATE]"
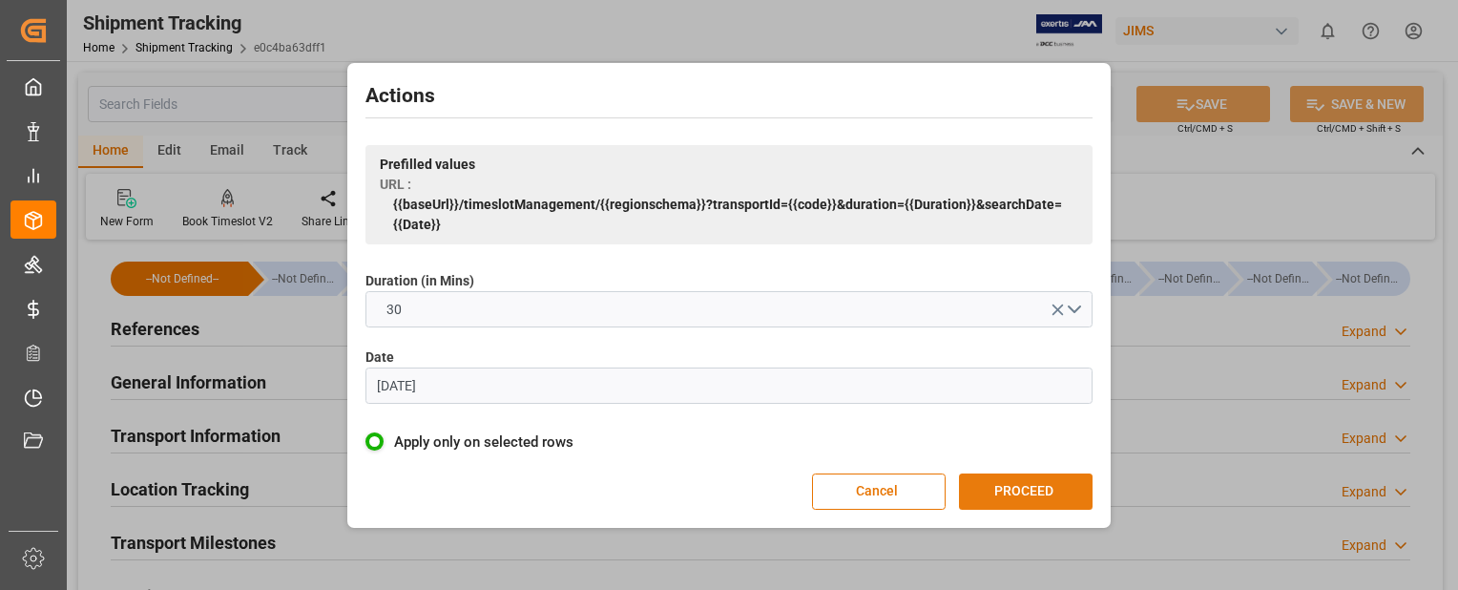
click at [1026, 487] on button "PROCEED" at bounding box center [1026, 491] width 134 height 36
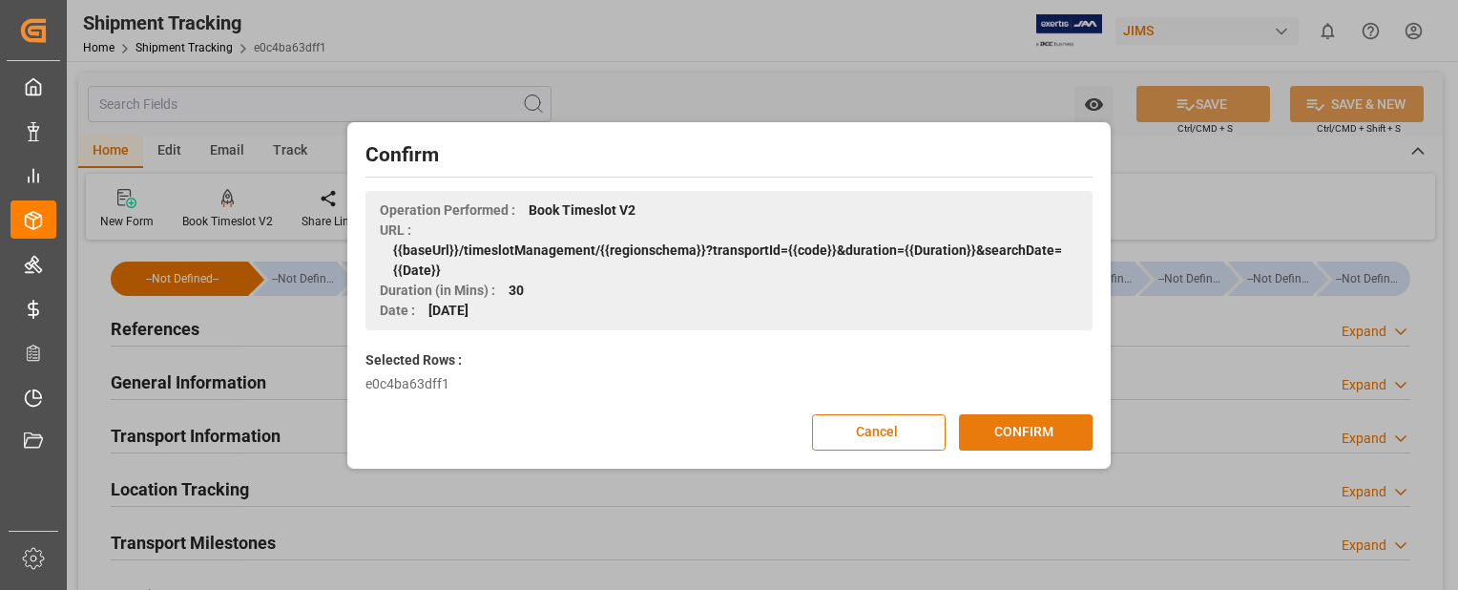
click at [1026, 429] on button "CONFIRM" at bounding box center [1026, 432] width 134 height 36
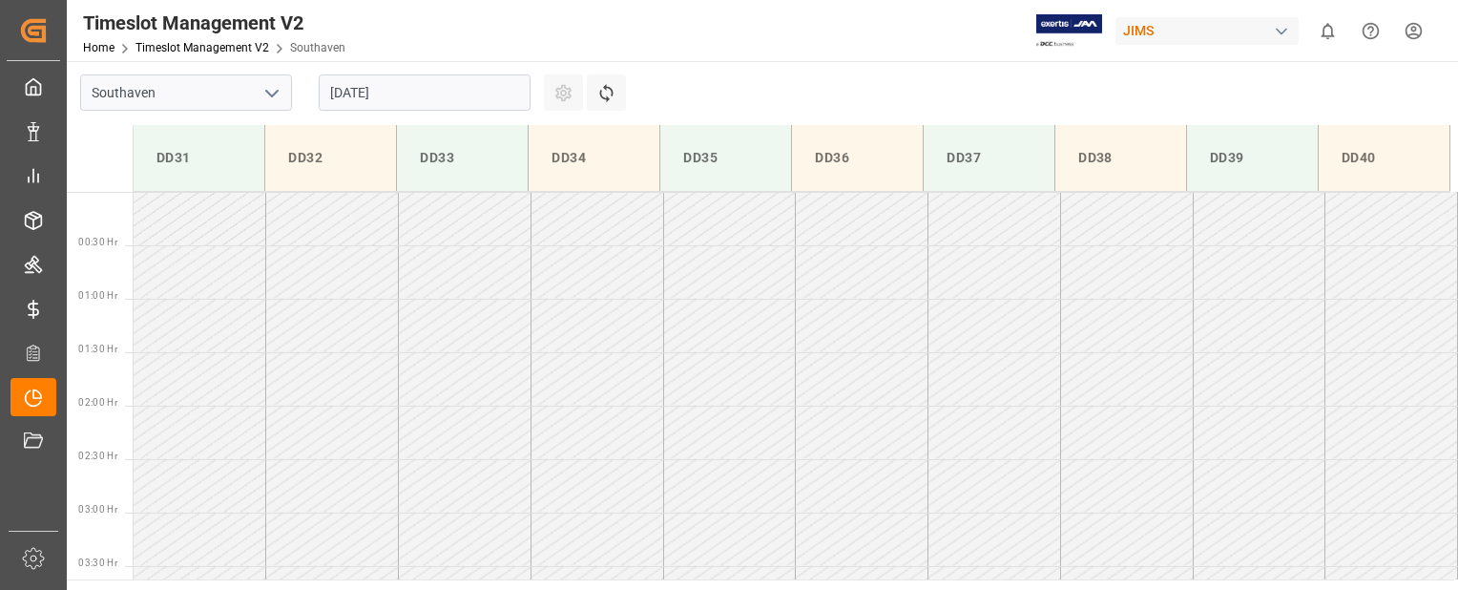
scroll to position [735, 0]
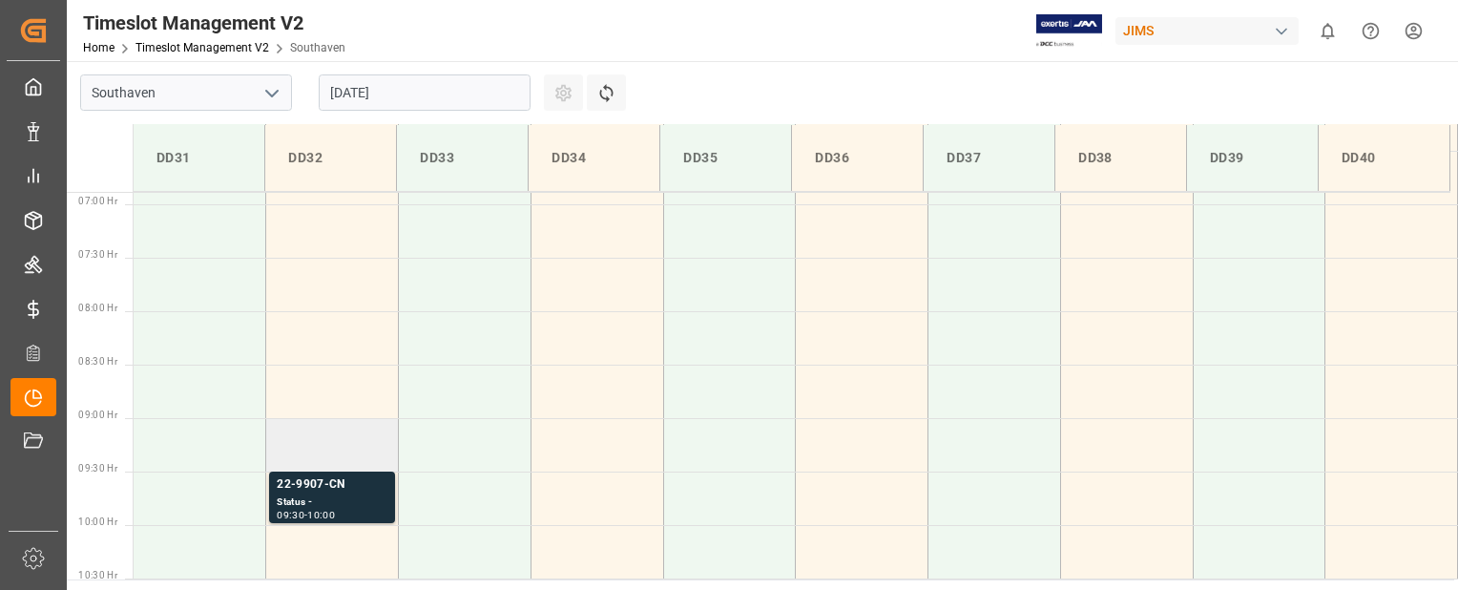
click at [339, 451] on td at bounding box center [332, 444] width 133 height 53
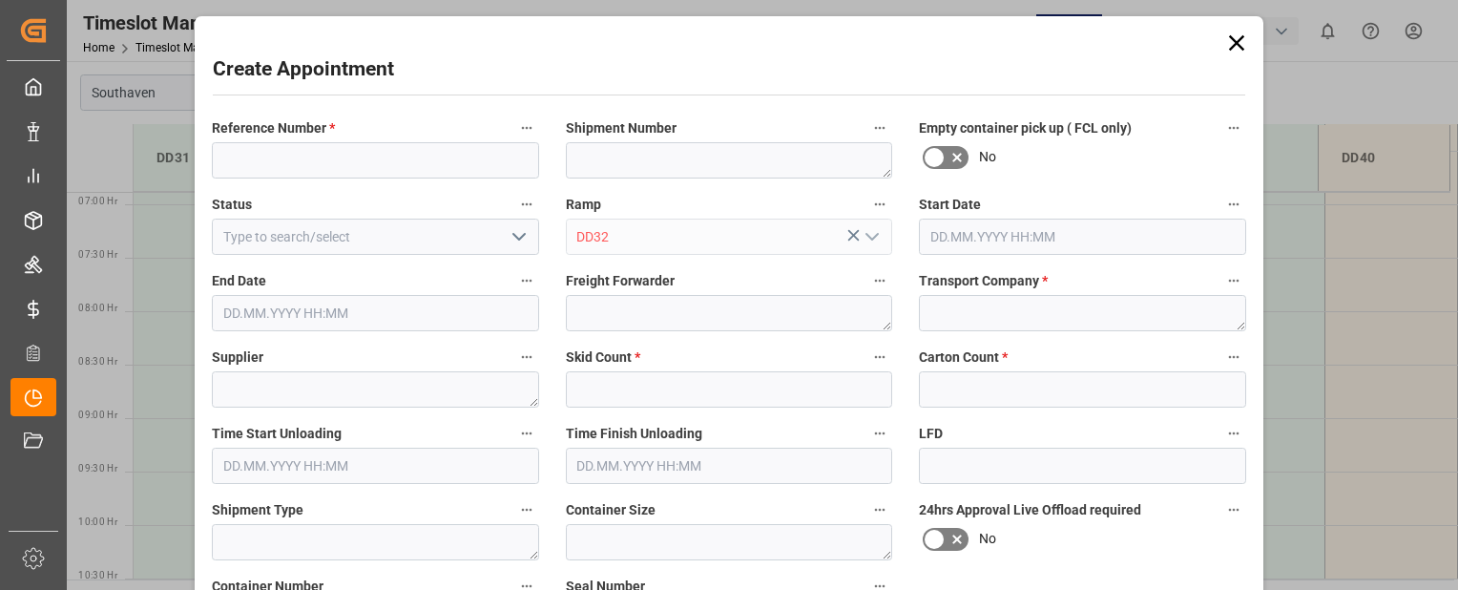
type input "28.08.2025 09:00"
type input "28.08.2025 09:30"
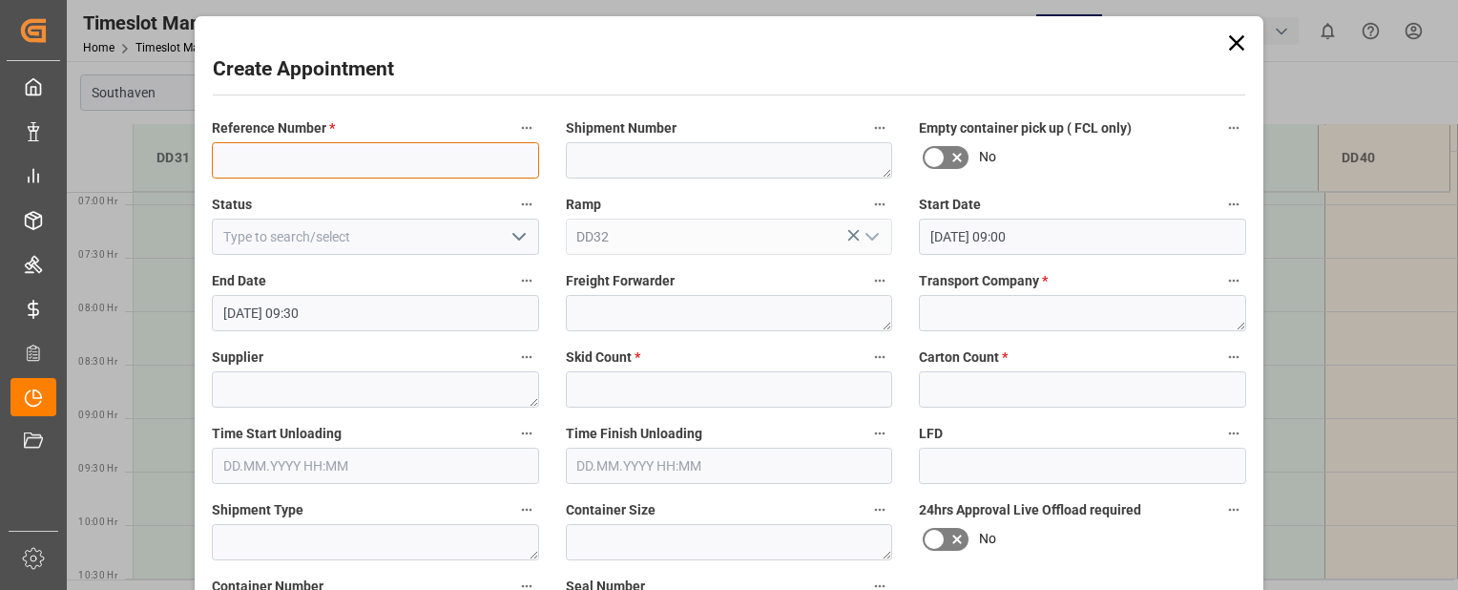
click at [352, 155] on input at bounding box center [375, 160] width 327 height 36
paste input "22-9907-CN"
type input "22-9907-CN"
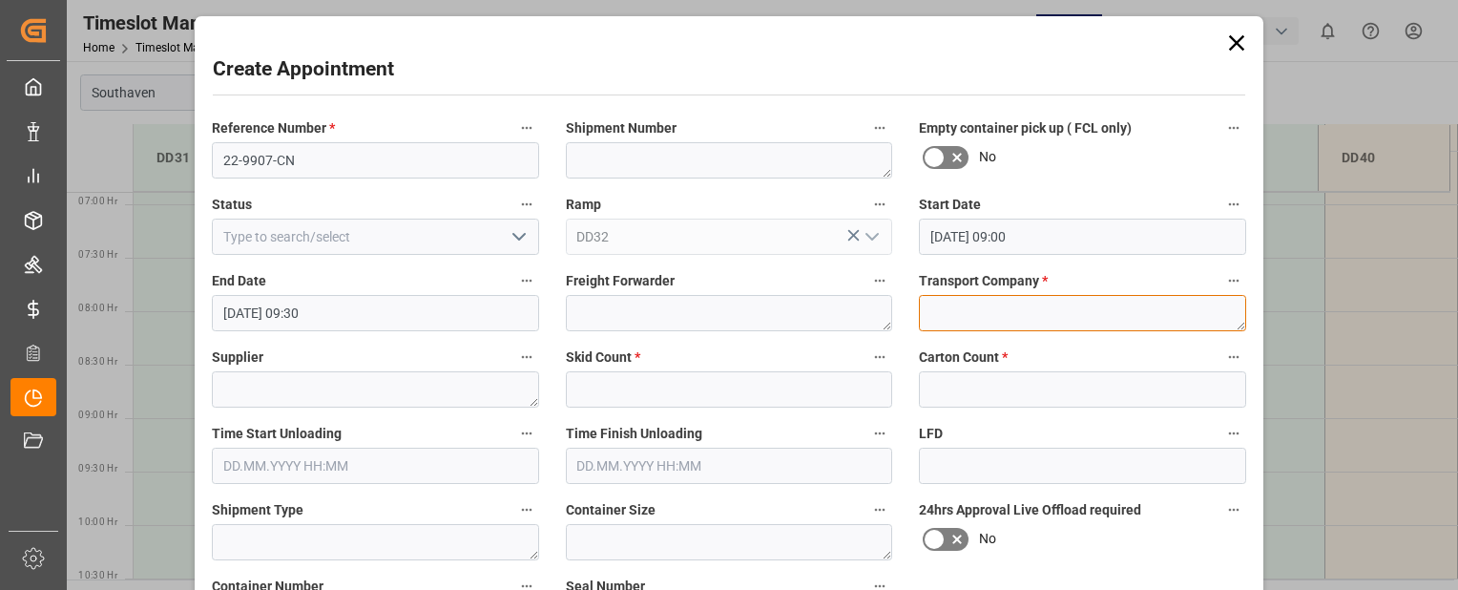
click at [927, 311] on textarea at bounding box center [1082, 313] width 327 height 36
type textarea "Mainstream"
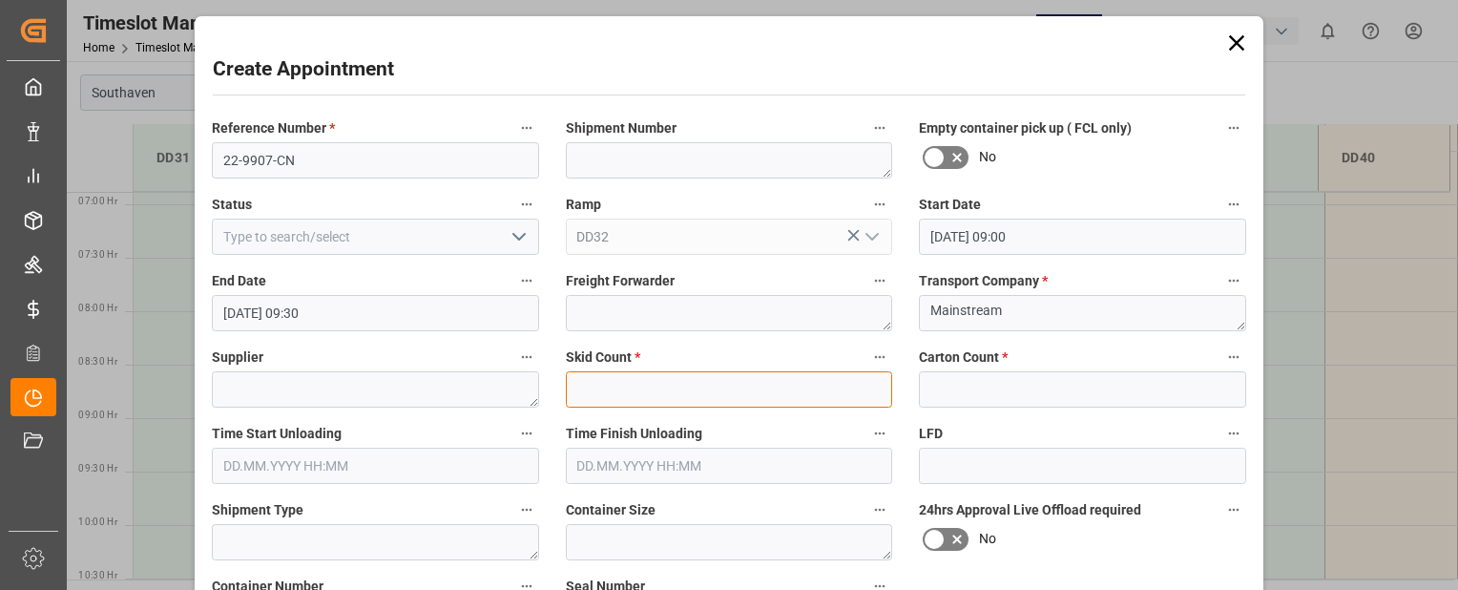
click at [716, 383] on input "text" at bounding box center [729, 389] width 327 height 36
type input "0"
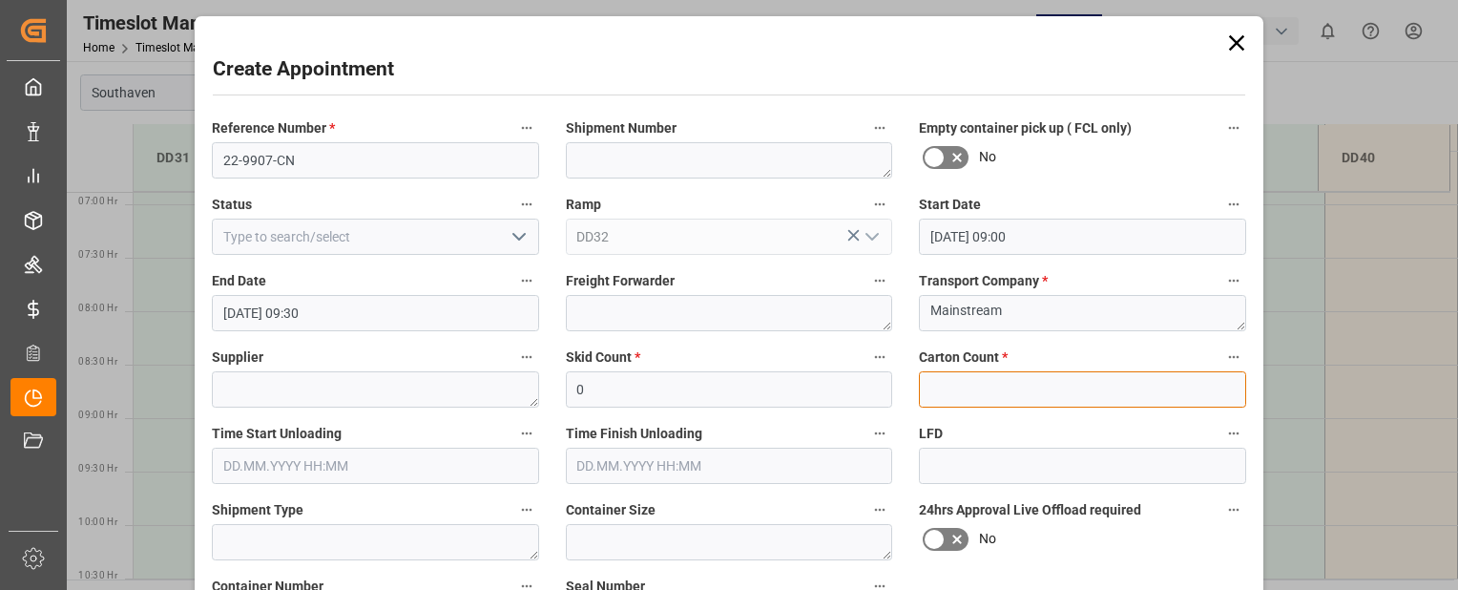
click at [982, 389] on input "text" at bounding box center [1082, 389] width 327 height 36
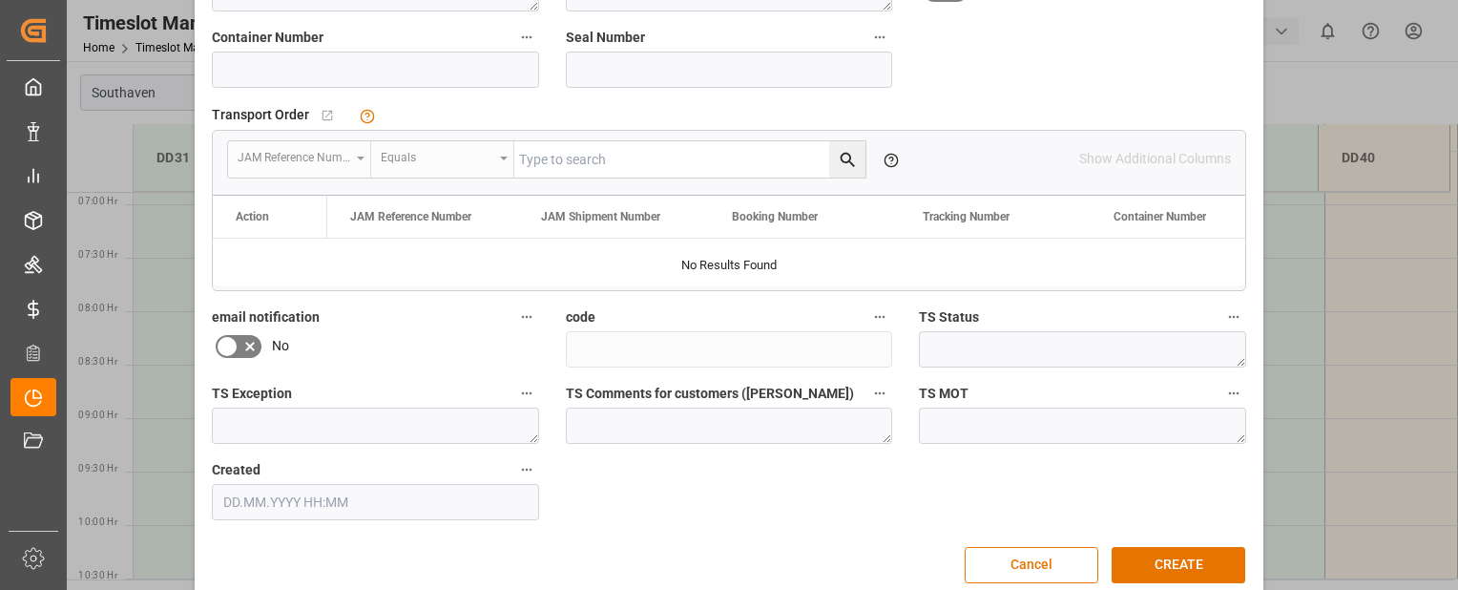
scroll to position [575, 0]
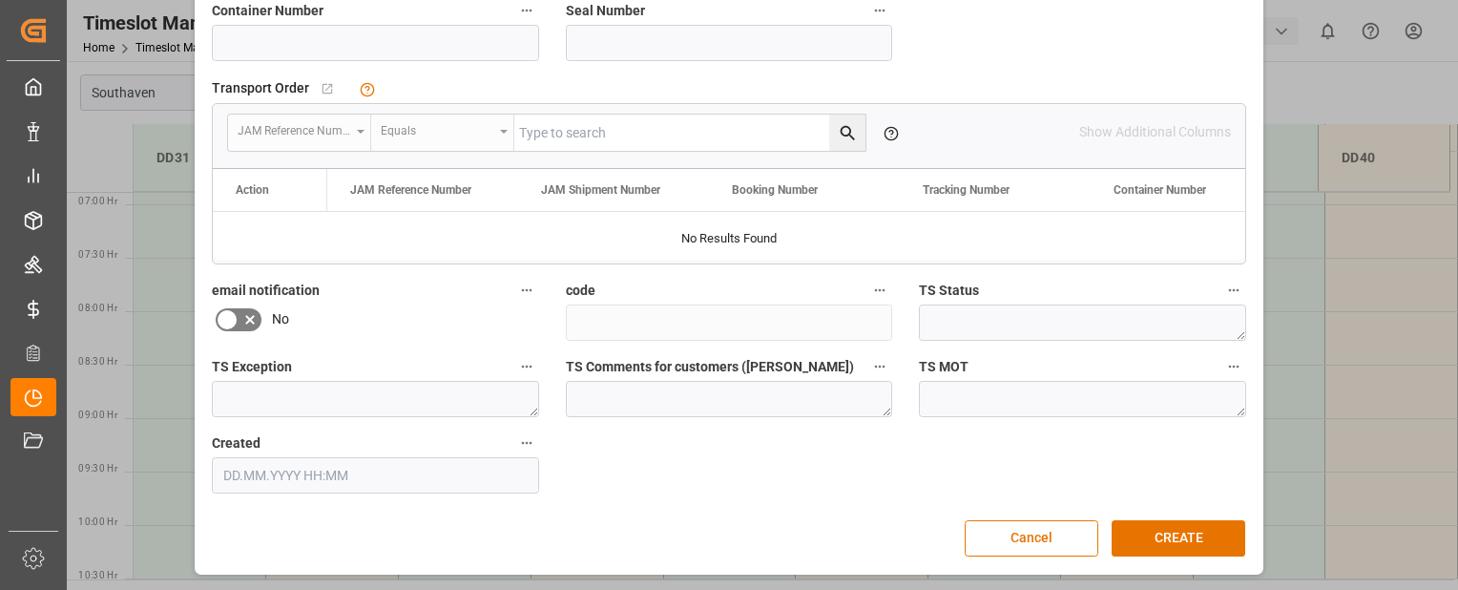
type input "0"
click at [289, 40] on input at bounding box center [375, 43] width 327 height 36
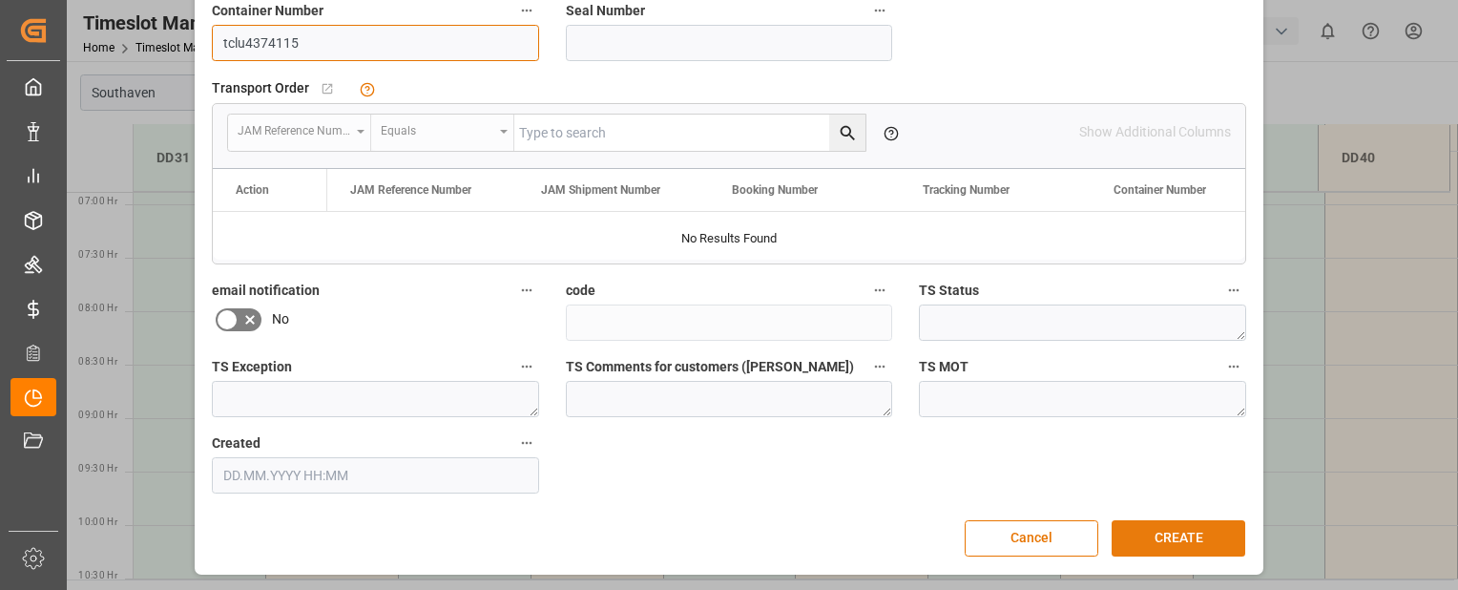
type input "tclu4374115"
click at [1197, 525] on button "CREATE" at bounding box center [1178, 538] width 134 height 36
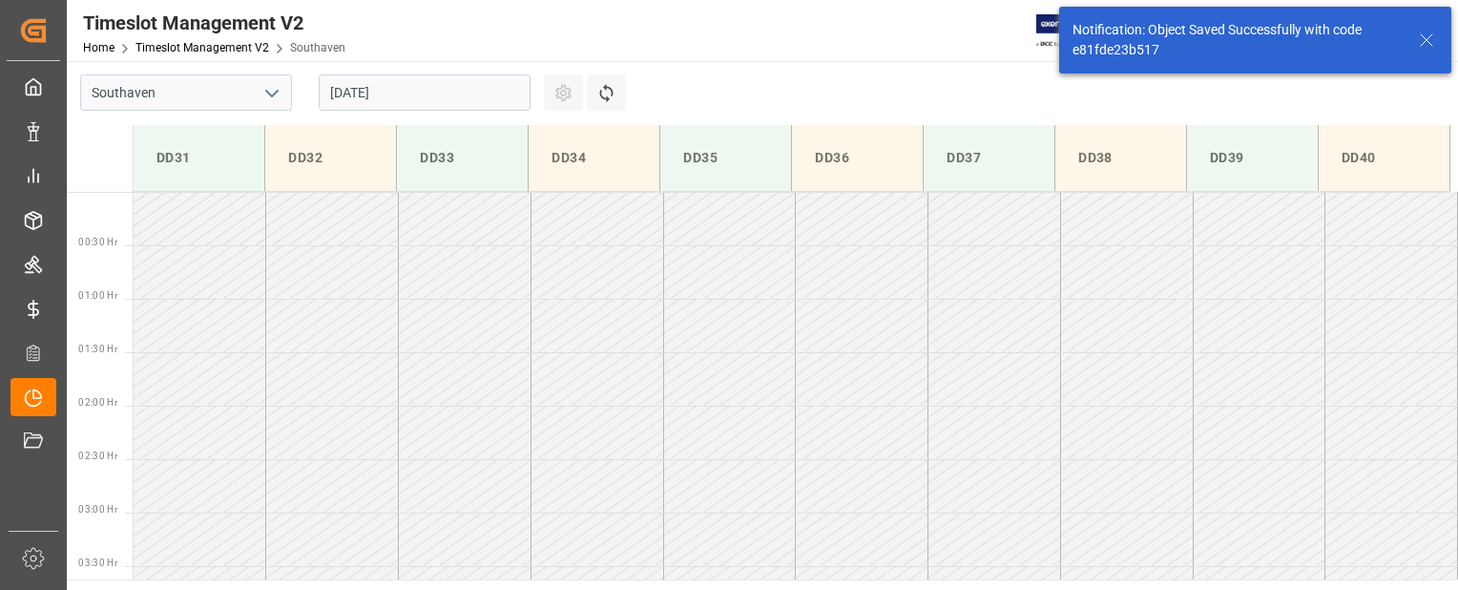
scroll to position [776, 0]
